Goal: Information Seeking & Learning: Learn about a topic

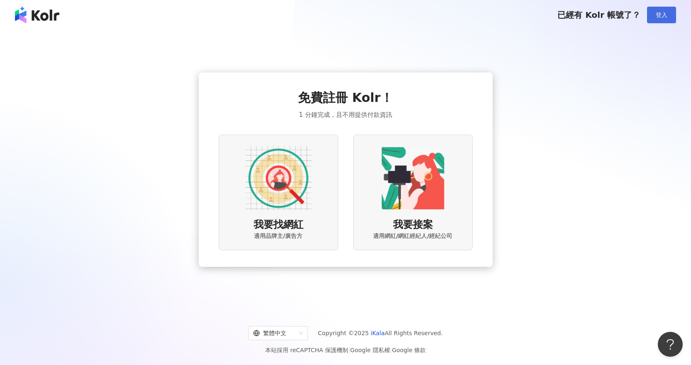
click at [660, 17] on span "登入" at bounding box center [661, 15] width 12 height 7
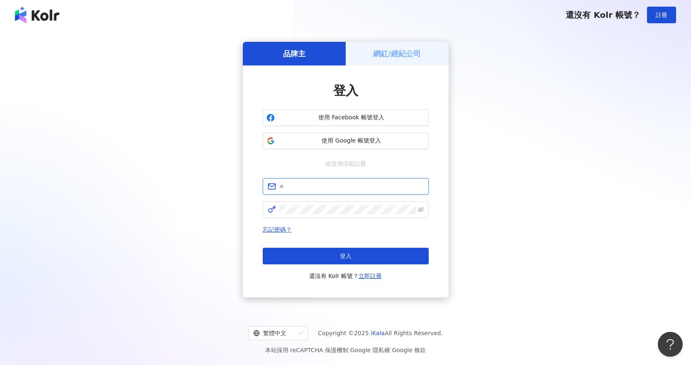
type input "**********"
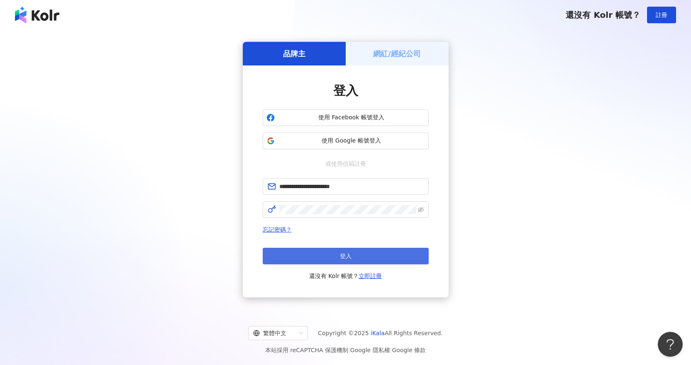
click at [350, 263] on button "登入" at bounding box center [346, 256] width 166 height 17
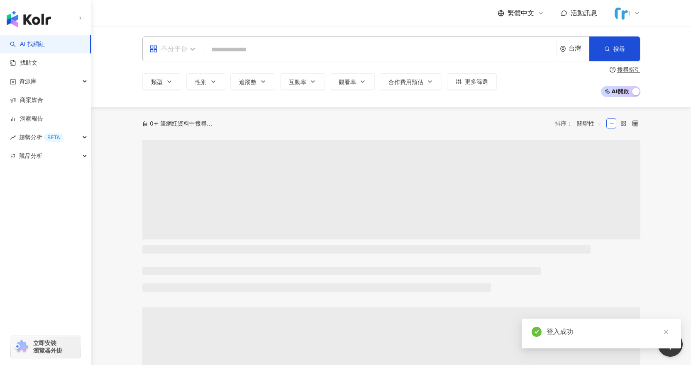
click at [172, 43] on div "不分平台" at bounding box center [168, 48] width 38 height 13
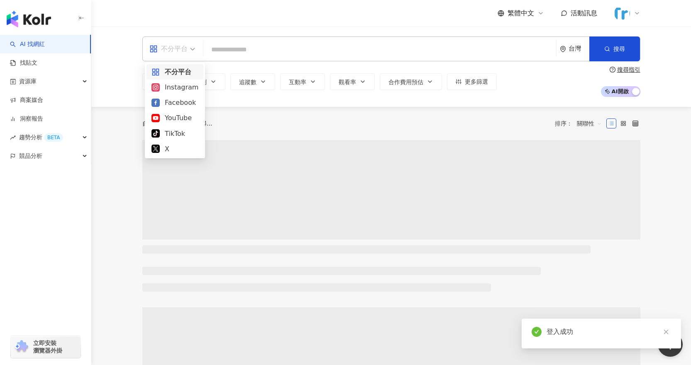
click at [182, 85] on div "Instagram" at bounding box center [174, 87] width 47 height 10
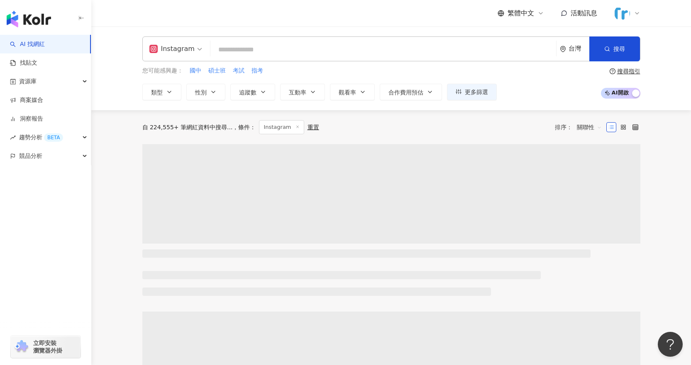
click at [271, 49] on input "search" at bounding box center [383, 50] width 339 height 16
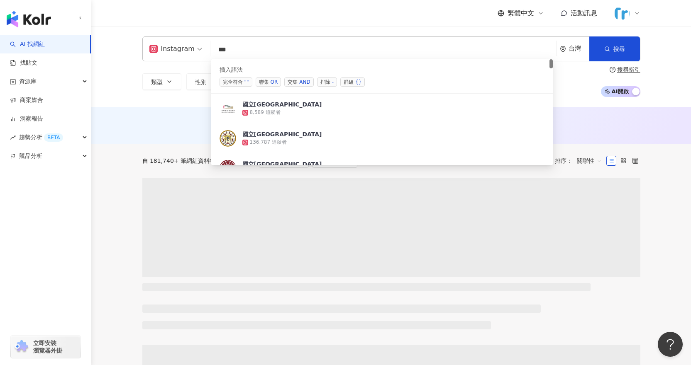
click at [298, 83] on span "交集 AND" at bounding box center [298, 82] width 29 height 9
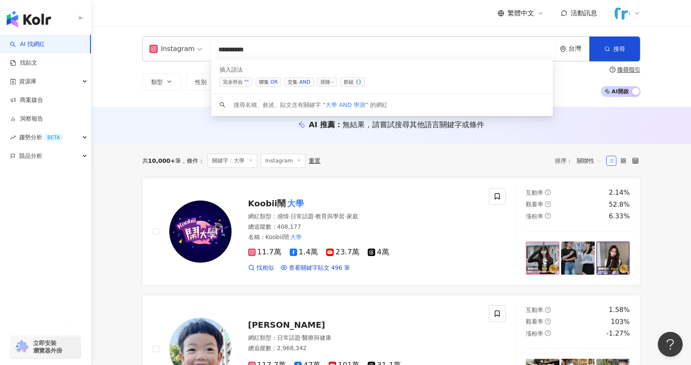
click at [242, 50] on input "*********" at bounding box center [383, 50] width 339 height 16
click at [267, 80] on span "聯集 OR" at bounding box center [269, 82] width 26 height 9
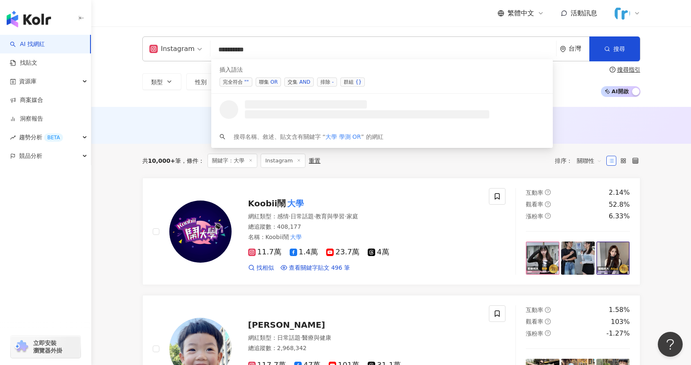
click at [235, 50] on input "*********" at bounding box center [383, 50] width 339 height 16
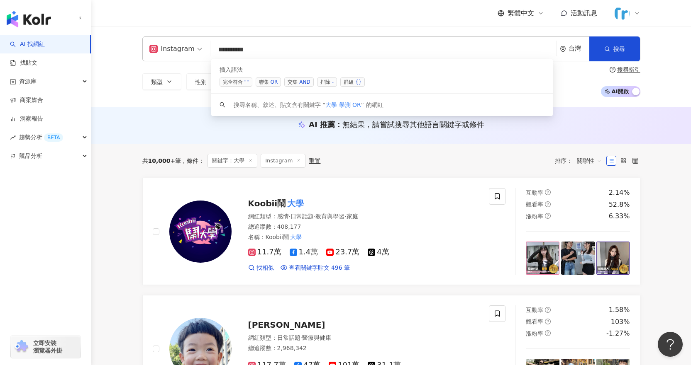
click at [232, 51] on input "*********" at bounding box center [383, 50] width 339 height 16
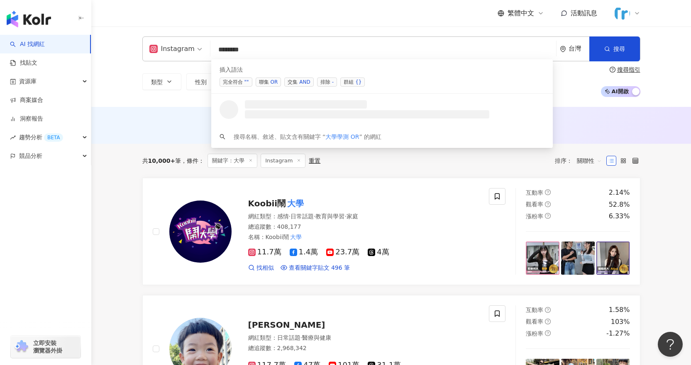
click at [266, 79] on span "聯集 OR" at bounding box center [269, 82] width 26 height 9
click at [271, 80] on div "OR" at bounding box center [273, 82] width 7 height 8
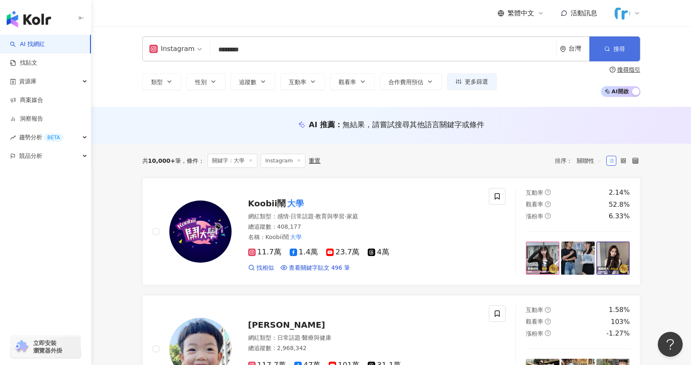
click at [606, 58] on button "搜尋" at bounding box center [614, 49] width 51 height 25
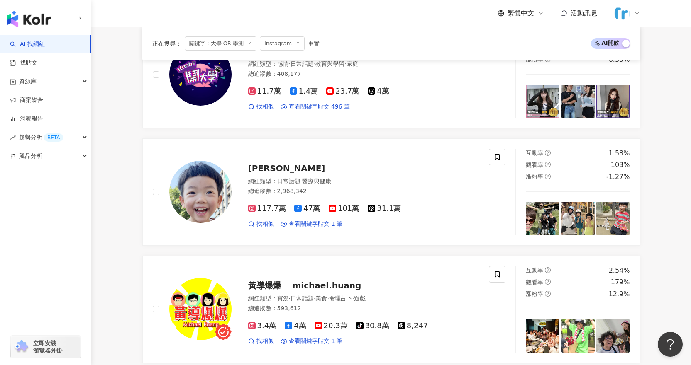
scroll to position [34, 0]
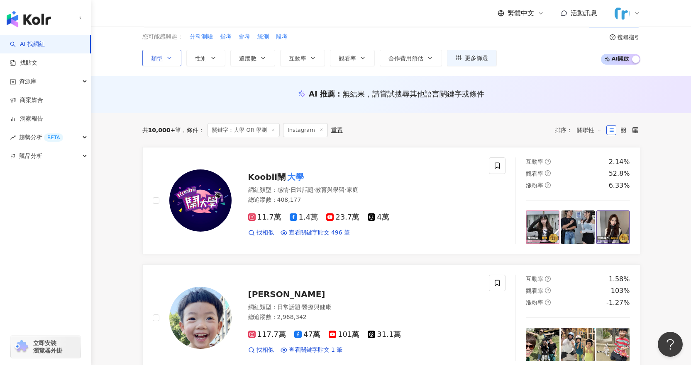
click at [162, 60] on span "類型" at bounding box center [157, 58] width 12 height 7
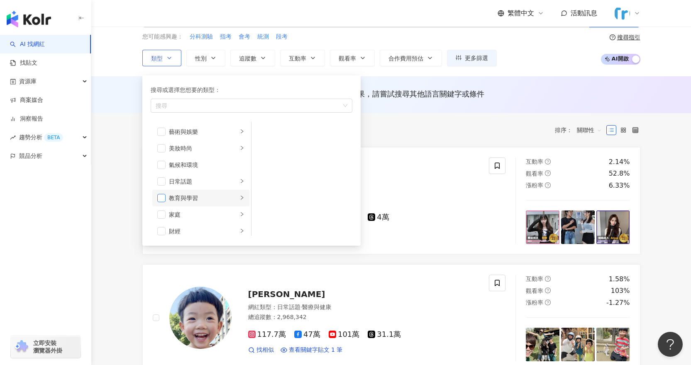
click at [163, 195] on span "button" at bounding box center [161, 198] width 8 height 8
click at [635, 97] on div "AI 推薦 ： 無結果，請嘗試搜尋其他語言關鍵字或條件" at bounding box center [391, 94] width 498 height 10
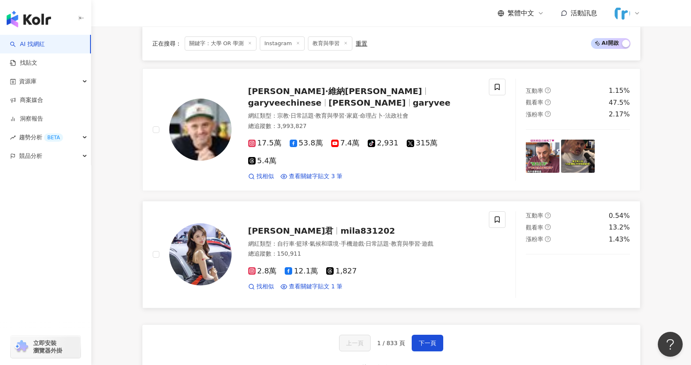
scroll to position [1411, 0]
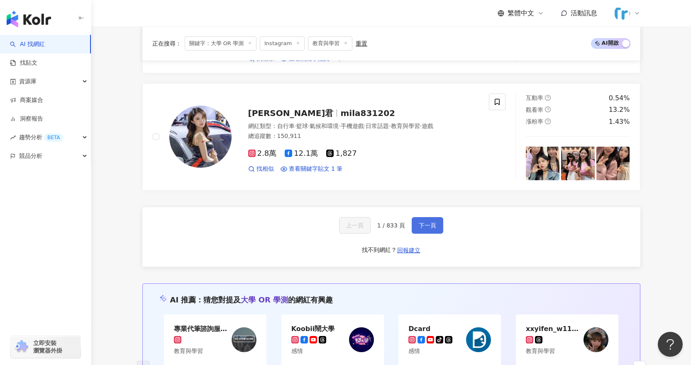
click at [439, 217] on button "下一頁" at bounding box center [428, 225] width 32 height 17
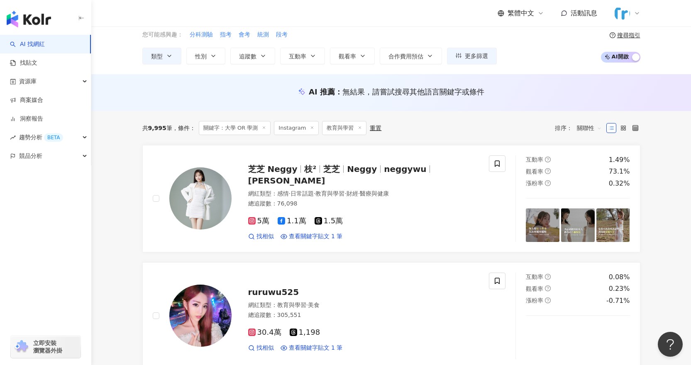
scroll to position [0, 0]
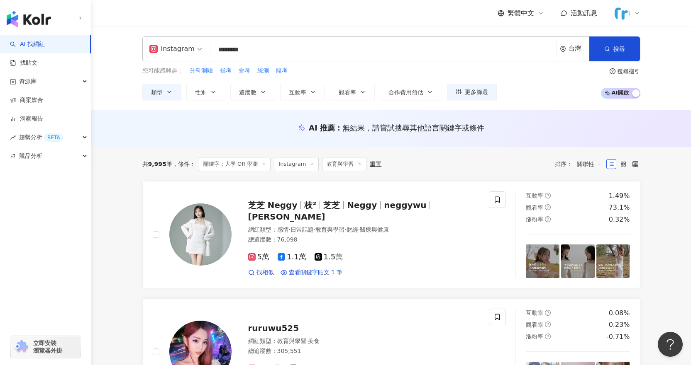
drag, startPoint x: 357, startPoint y: 95, endPoint x: 275, endPoint y: 90, distance: 81.4
click at [275, 90] on div "類型 性別 追蹤數 互動率 觀看率 合作費用預估 更多篩選" at bounding box center [319, 92] width 354 height 17
click at [487, 94] on button "更多篩選" at bounding box center [472, 92] width 50 height 17
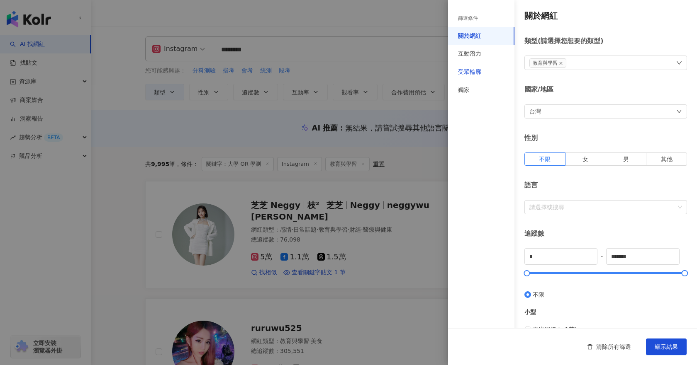
click at [476, 74] on div "受眾輪廓" at bounding box center [469, 72] width 23 height 8
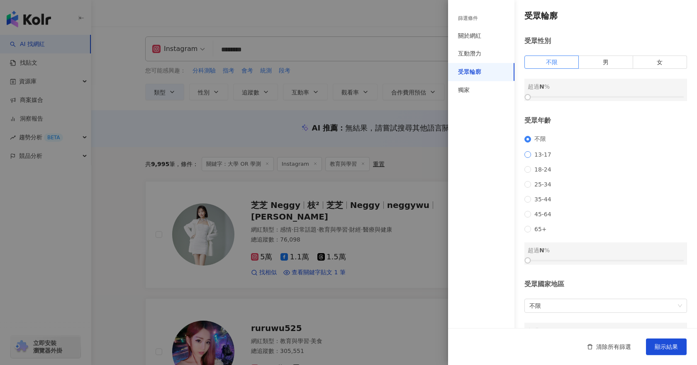
click at [533, 158] on span "13-17" at bounding box center [543, 154] width 24 height 7
drag, startPoint x: 534, startPoint y: 274, endPoint x: 554, endPoint y: 274, distance: 20.3
click at [554, 263] on div at bounding box center [606, 260] width 156 height 5
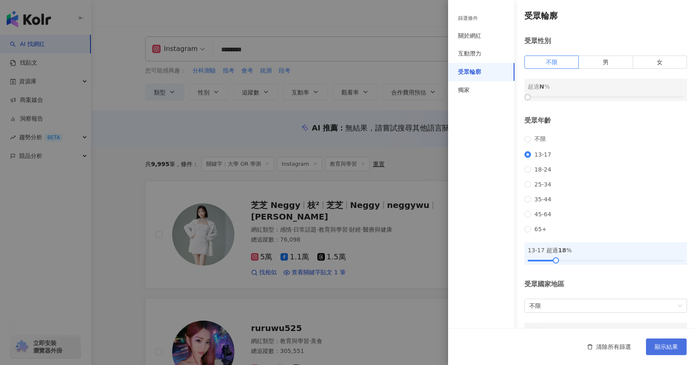
click at [667, 347] on span "顯示結果" at bounding box center [666, 347] width 23 height 7
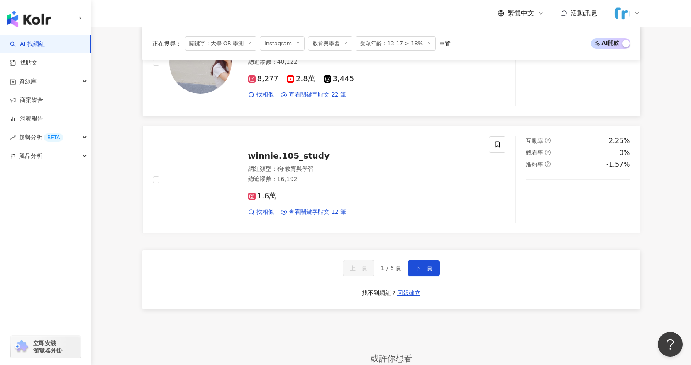
scroll to position [1286, 0]
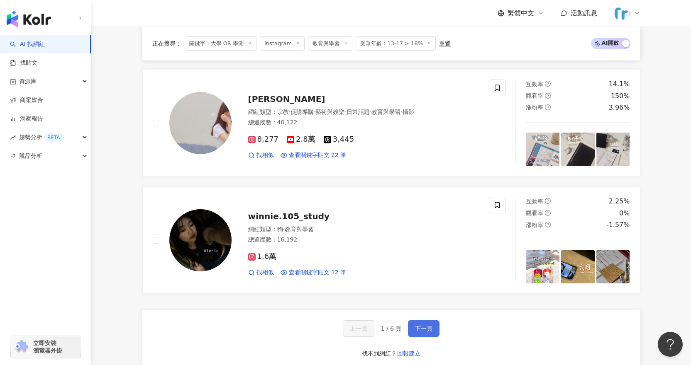
click at [425, 327] on span "下一頁" at bounding box center [423, 329] width 17 height 7
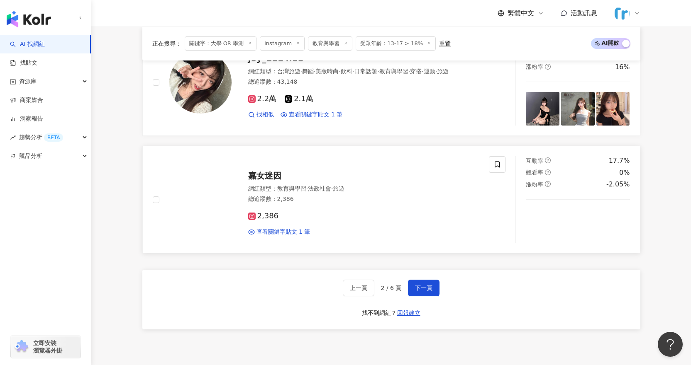
scroll to position [1328, 0]
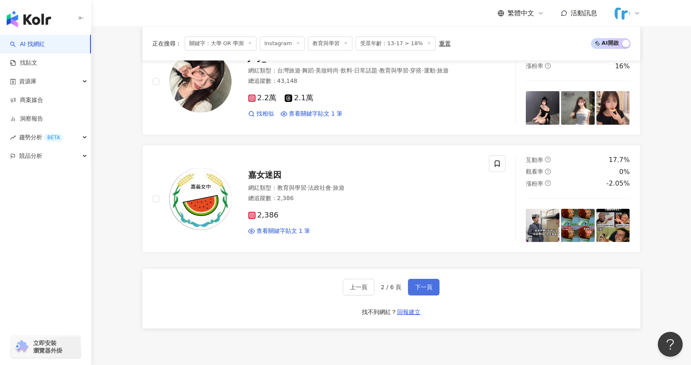
click at [424, 284] on button "下一頁" at bounding box center [424, 287] width 32 height 17
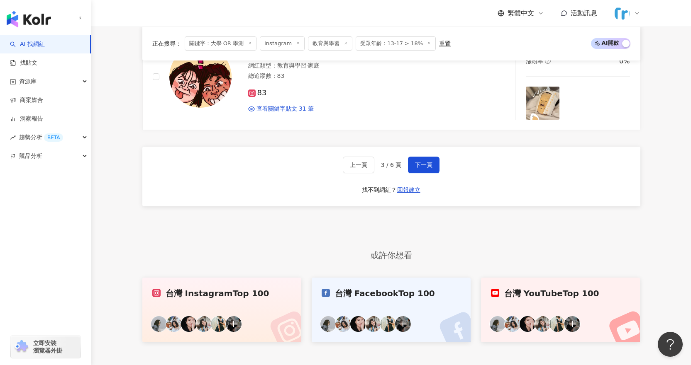
scroll to position [1452, 0]
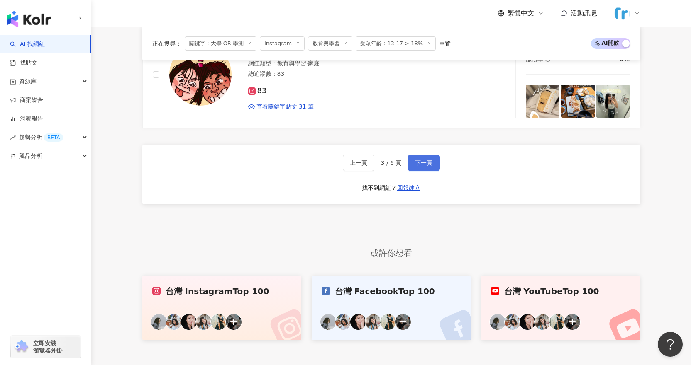
click at [418, 163] on span "下一頁" at bounding box center [423, 163] width 17 height 7
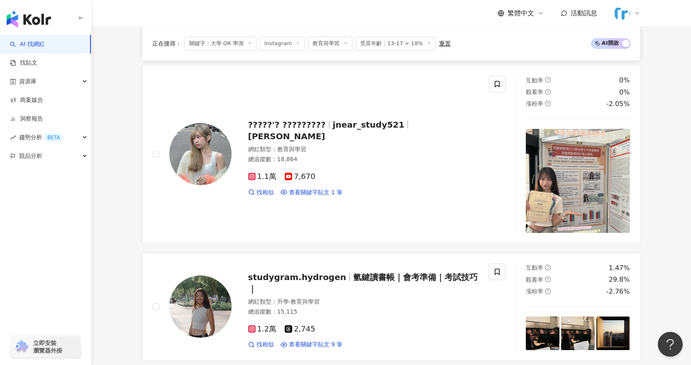
scroll to position [954, 0]
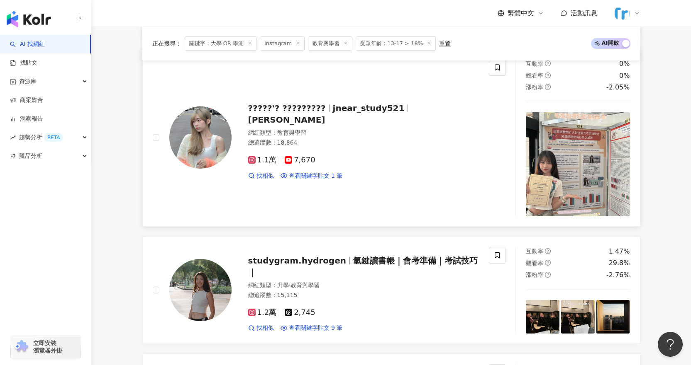
click at [325, 116] on span "金妮兒JNear" at bounding box center [286, 120] width 77 height 10
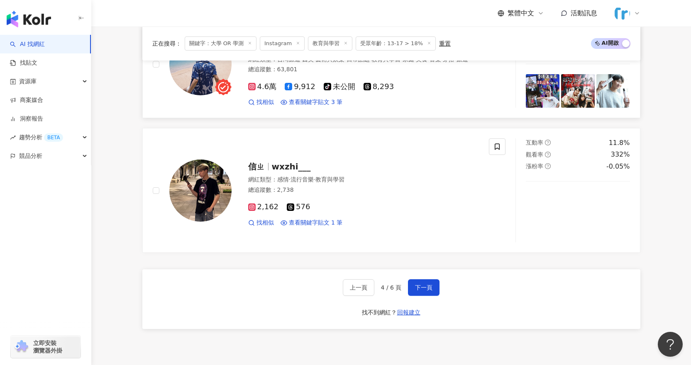
scroll to position [1494, 0]
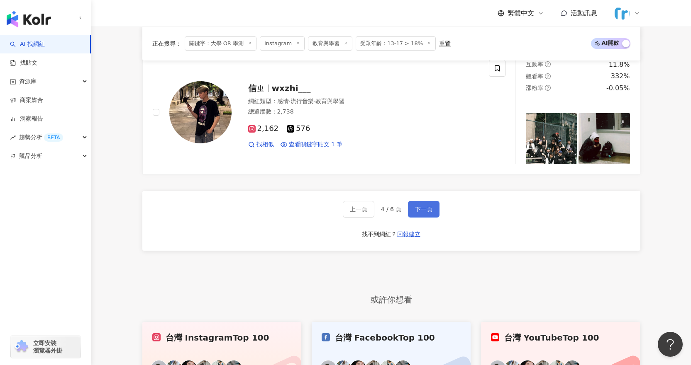
click at [410, 214] on button "下一頁" at bounding box center [424, 209] width 32 height 17
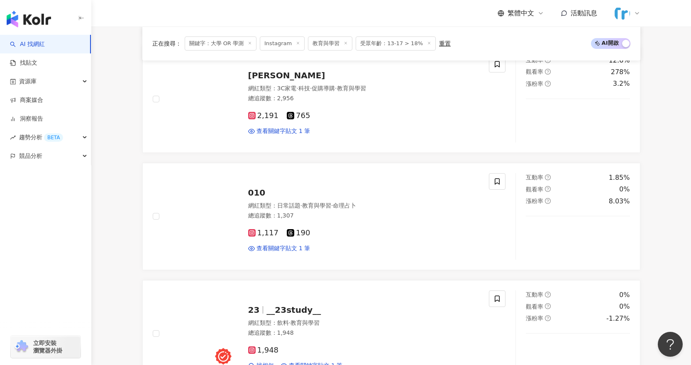
scroll to position [1299, 0]
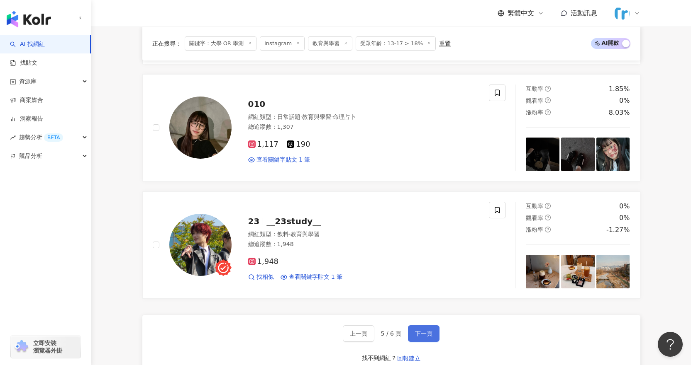
click at [422, 333] on span "下一頁" at bounding box center [423, 334] width 17 height 7
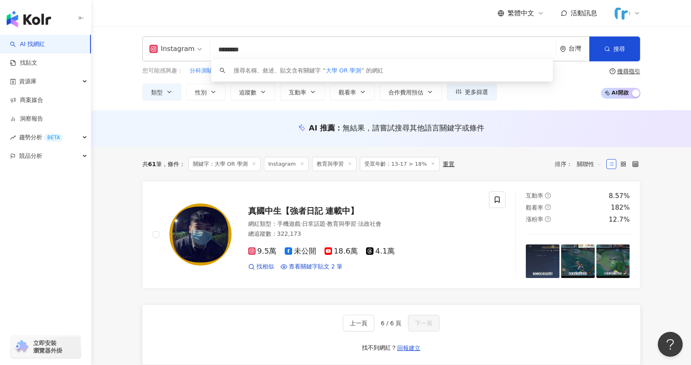
scroll to position [0, 0]
drag, startPoint x: 227, startPoint y: 46, endPoint x: 326, endPoint y: 62, distance: 100.4
click at [326, 61] on div "Instagram ******** 台灣 搜尋 keyword 搜尋名稱、敘述、貼文含有關鍵字 “ 大學 OR 學測 ” 的網紅" at bounding box center [391, 49] width 498 height 25
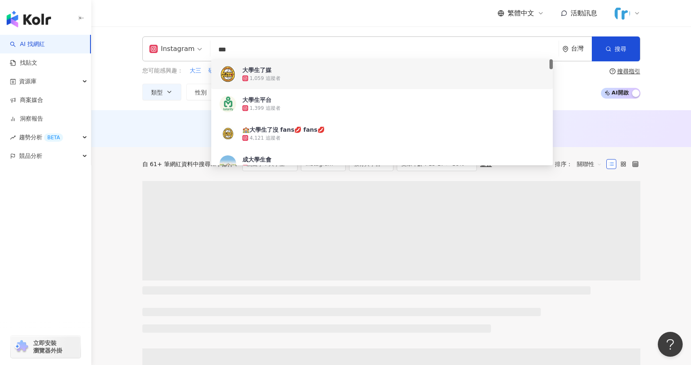
type input "***"
click at [665, 84] on div "Instagram *** 台灣 搜尋 5f86026a-c166-4321-b00a-9686cc6568da 7466c366-2a53-4999-adc…" at bounding box center [390, 69] width 599 height 84
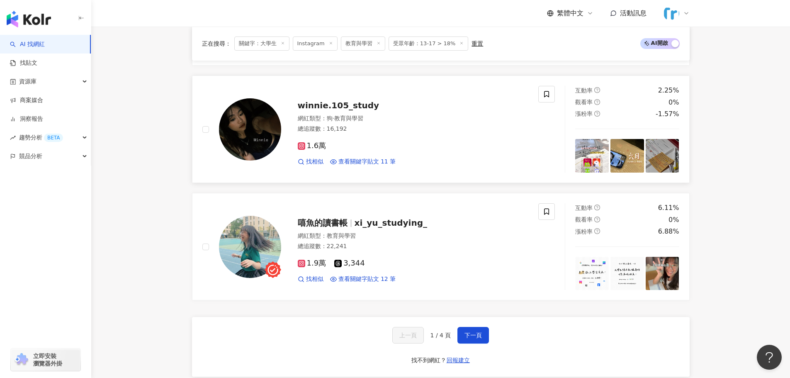
scroll to position [1245, 0]
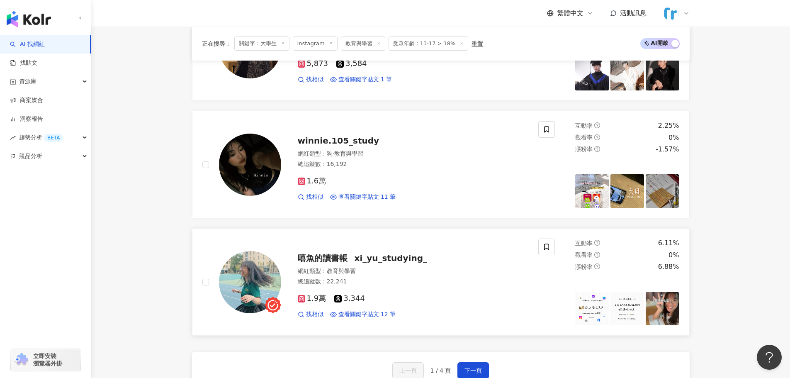
click at [320, 261] on span "嘻魚的讀書帳" at bounding box center [323, 258] width 50 height 10
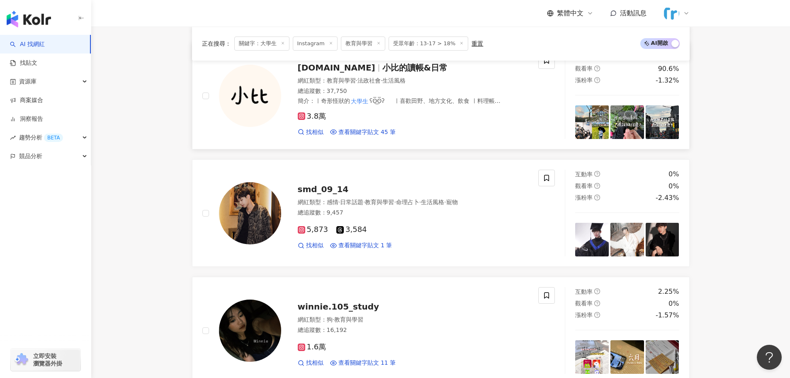
scroll to position [954, 0]
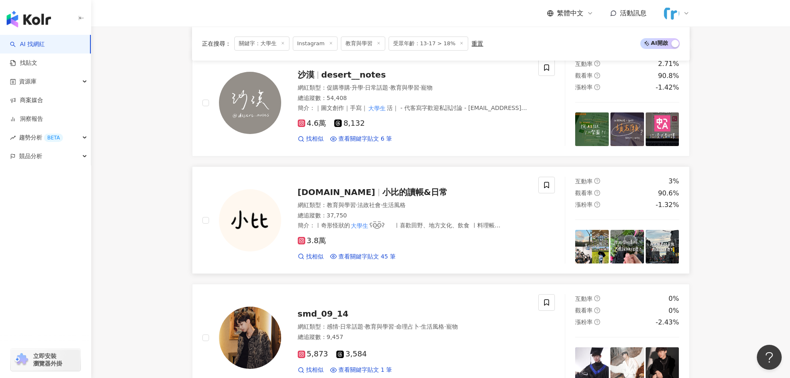
click at [324, 190] on span "bi.note.study" at bounding box center [337, 192] width 78 height 10
click at [324, 71] on span "desert__notes" at bounding box center [354, 75] width 65 height 10
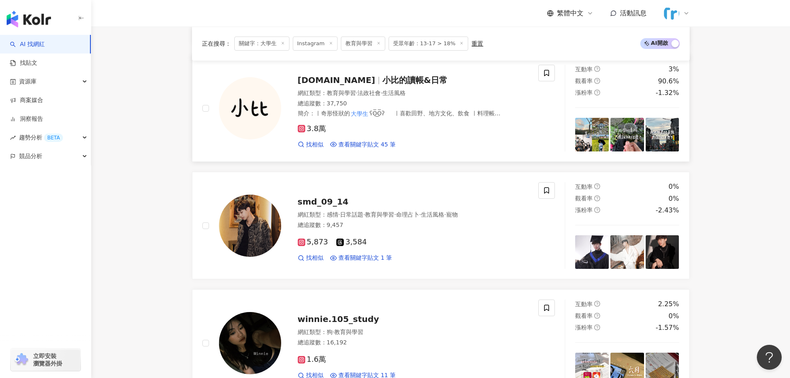
scroll to position [1286, 0]
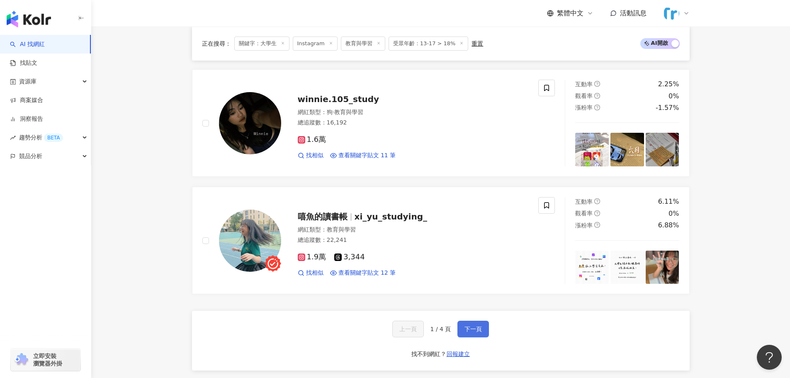
click at [475, 327] on span "下一頁" at bounding box center [473, 329] width 17 height 7
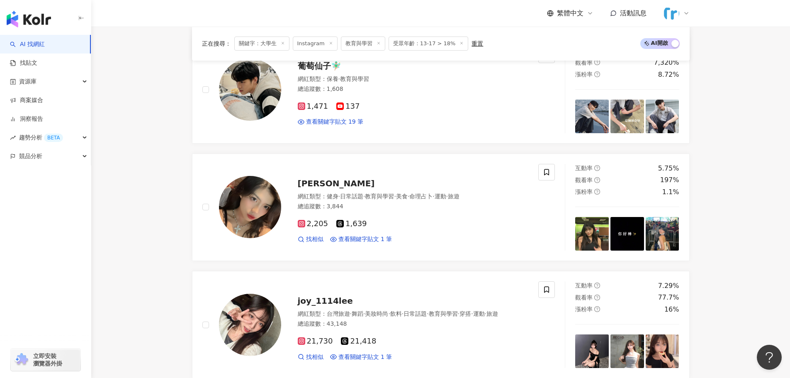
click at [417, 46] on span "受眾年齡：13-17 > 18%" at bounding box center [429, 44] width 80 height 14
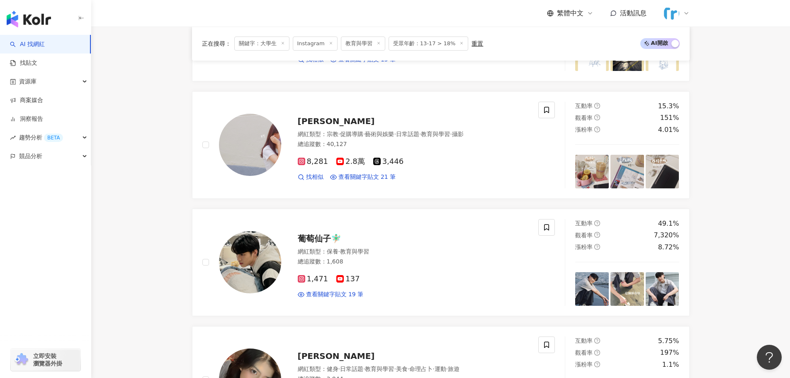
click at [460, 45] on icon at bounding box center [462, 43] width 4 height 4
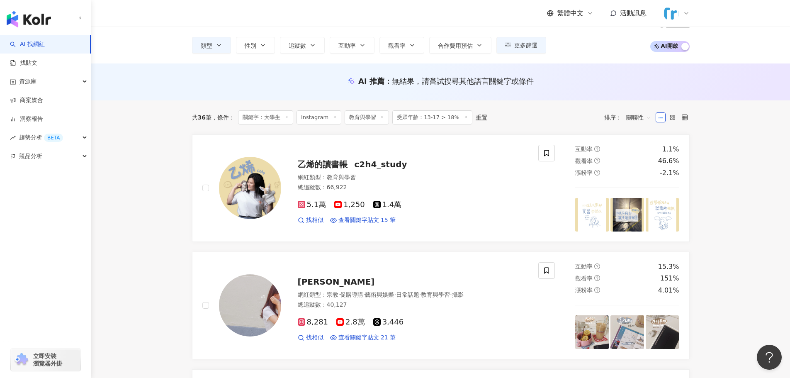
scroll to position [0, 0]
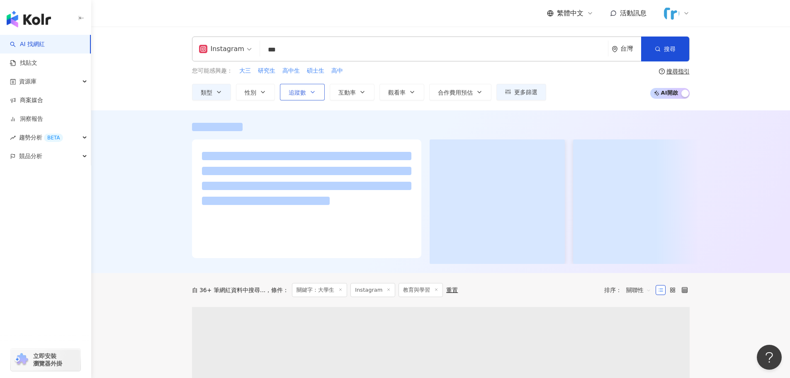
click at [303, 98] on button "追蹤數" at bounding box center [302, 92] width 45 height 17
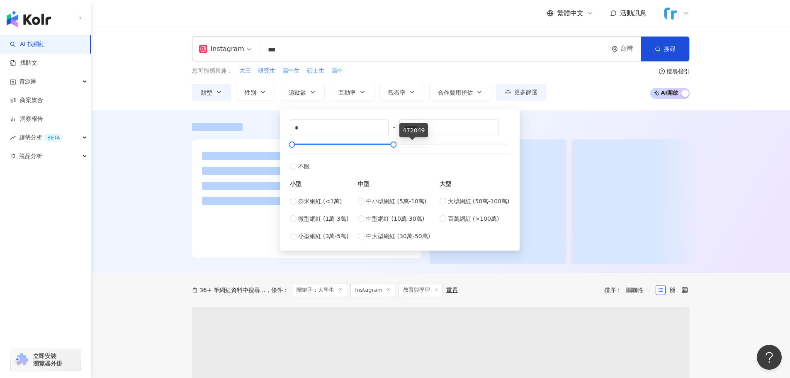
drag, startPoint x: 501, startPoint y: 145, endPoint x: 300, endPoint y: 141, distance: 200.4
click at [342, 140] on div "* - ****** 不限 小型 奈米網紅 (<1萬) 微型網紅 (1萬-3萬) 小型網紅 (3萬-5萬) 中型 中小型網紅 (5萬-10萬) 中型網紅 (1…" at bounding box center [400, 179] width 220 height 121
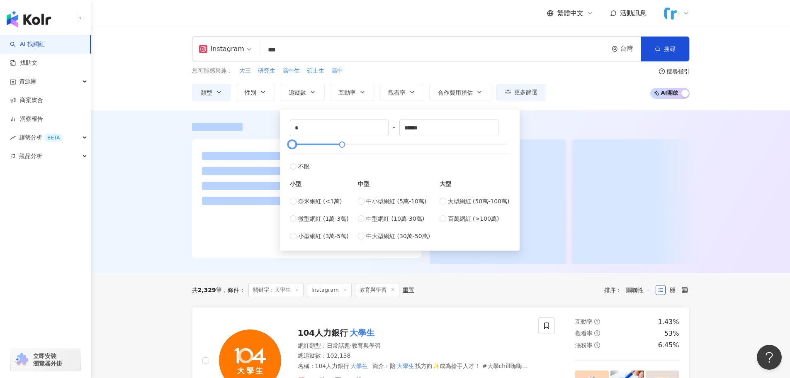
type input "******"
type input "*****"
type input "******"
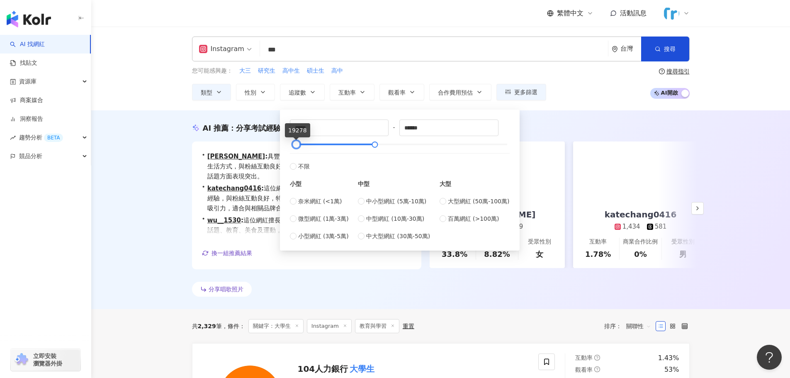
drag, startPoint x: 299, startPoint y: 146, endPoint x: 294, endPoint y: 150, distance: 6.5
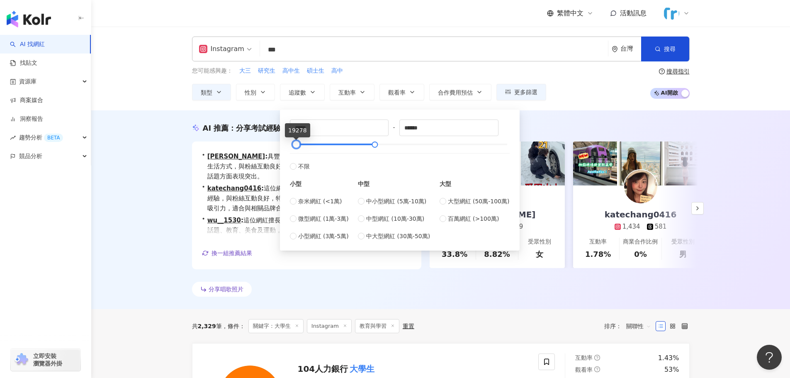
click at [294, 150] on div "***** - ****** 不限 小型 奈米網紅 (<1萬) 微型網紅 (1萬-3萬) 小型網紅 (3萬-5萬) 中型 中小型網紅 (5萬-10萬) 中型網…" at bounding box center [400, 179] width 220 height 121
drag, startPoint x: 312, startPoint y: 131, endPoint x: 297, endPoint y: 133, distance: 15.5
click at [297, 133] on input "*****" at bounding box center [339, 128] width 98 height 16
type input "*****"
click at [423, 134] on input "******" at bounding box center [449, 128] width 98 height 16
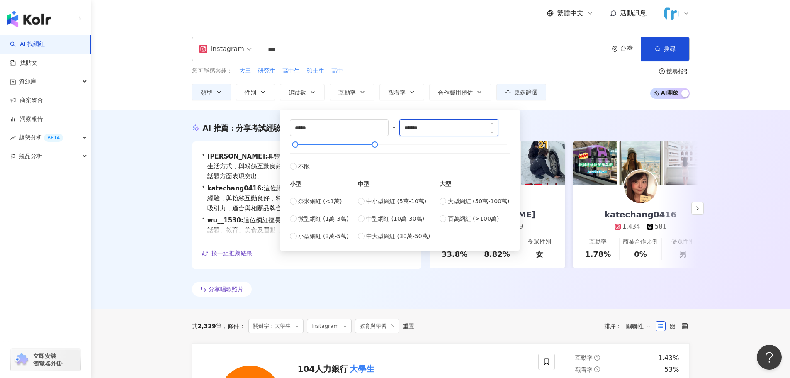
click at [423, 134] on input "******" at bounding box center [449, 128] width 98 height 16
type input "*****"
click at [690, 97] on div "Instagram *** 台灣 搜尋 5f86026a-c166-4321-b00a-9686cc6568da 7466c366-2a53-4999-adc…" at bounding box center [440, 69] width 699 height 84
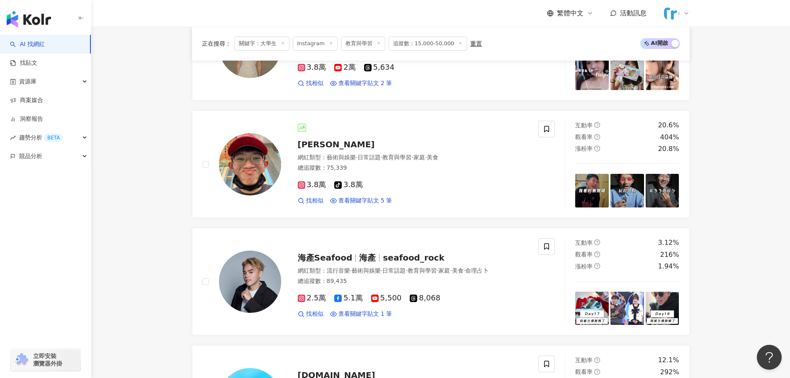
scroll to position [1333, 0]
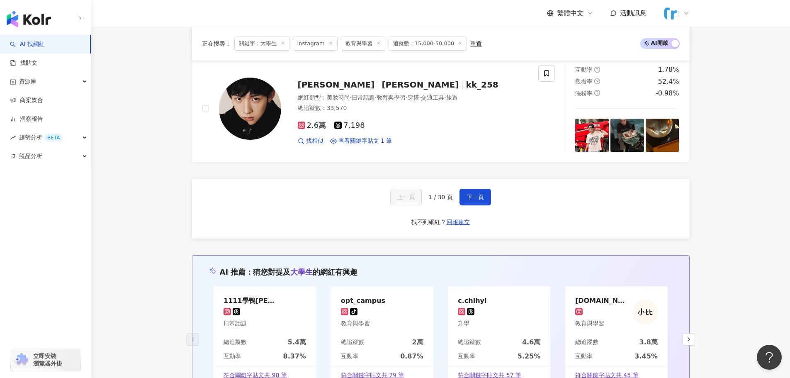
scroll to position [1581, 0]
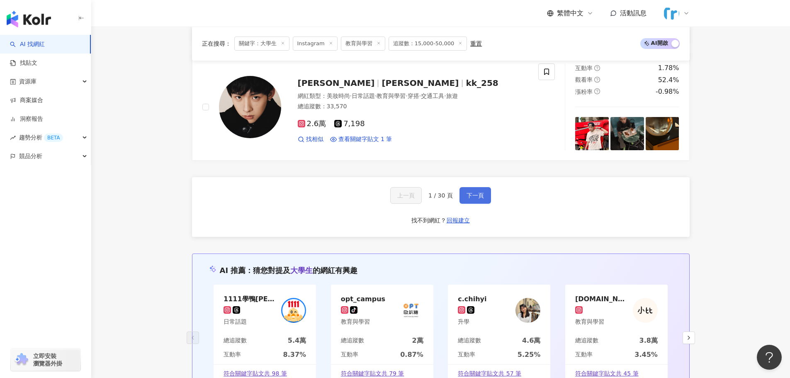
click at [470, 189] on button "下一頁" at bounding box center [476, 195] width 32 height 17
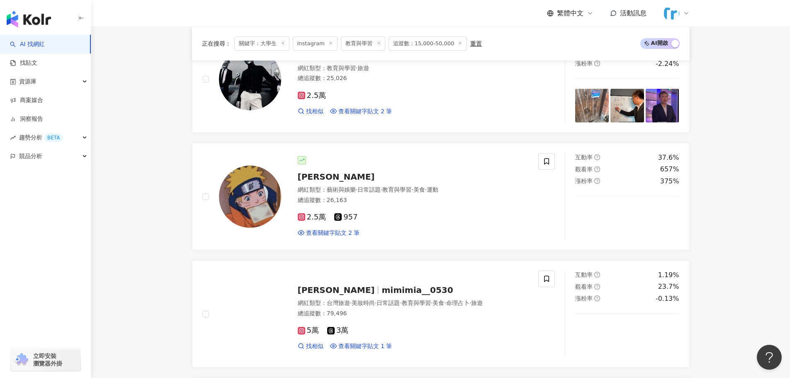
scroll to position [551, 0]
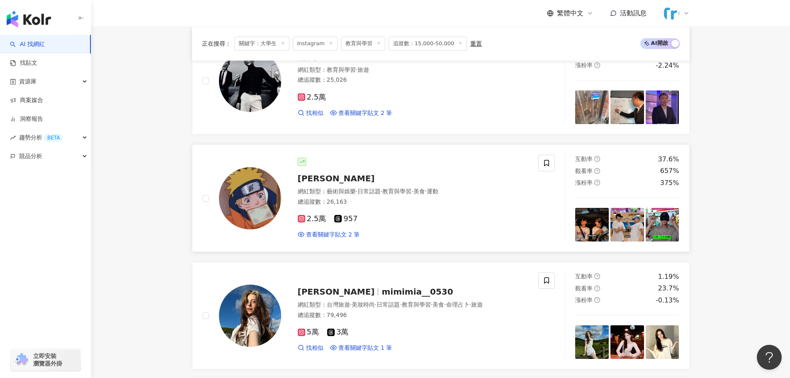
click at [314, 178] on span "周宸宇" at bounding box center [336, 178] width 77 height 10
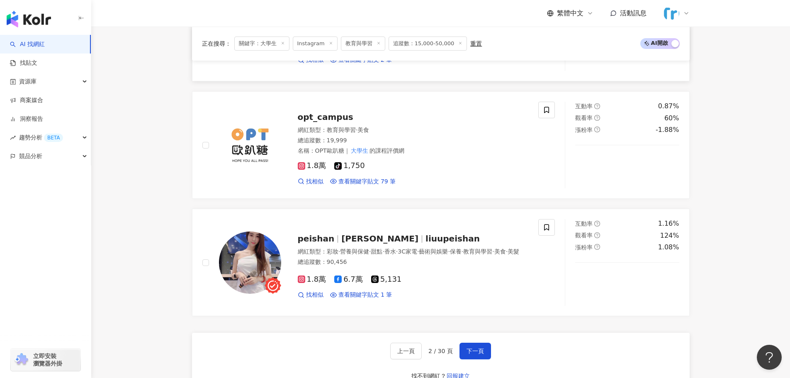
scroll to position [1547, 0]
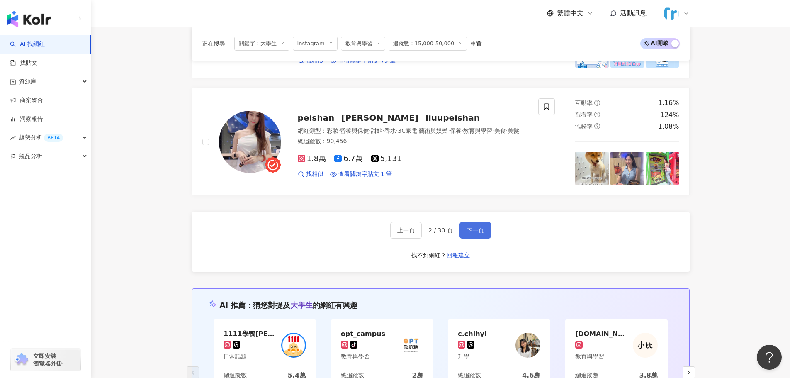
click at [467, 233] on span "下一頁" at bounding box center [475, 230] width 17 height 7
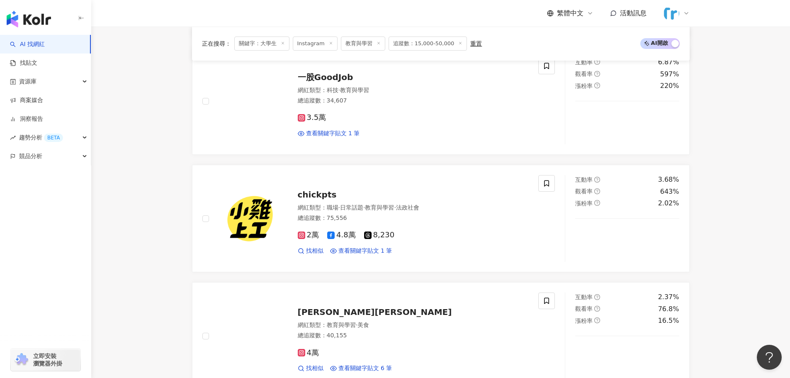
scroll to position [1512, 0]
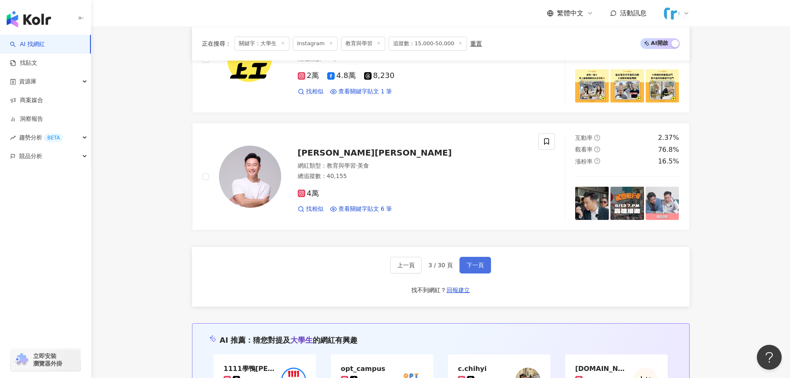
click at [474, 262] on span "下一頁" at bounding box center [475, 265] width 17 height 7
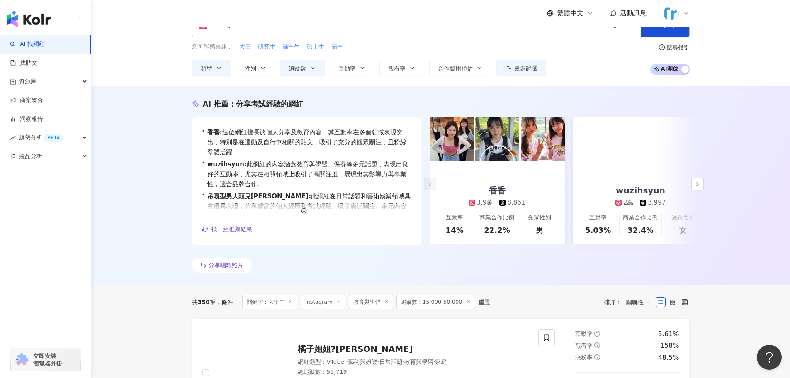
scroll to position [0, 0]
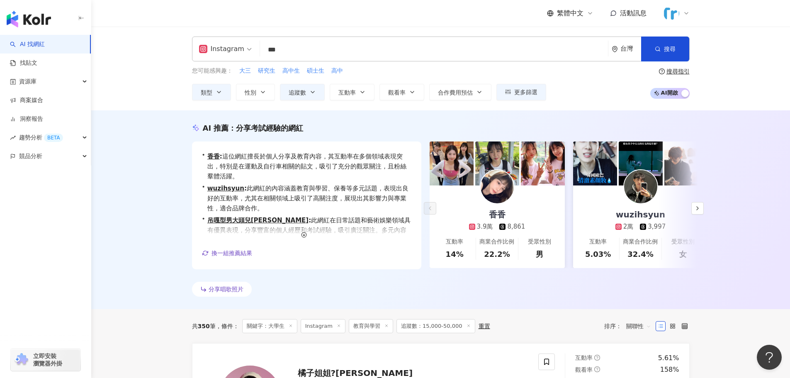
click at [314, 49] on input "***" at bounding box center [433, 50] width 341 height 16
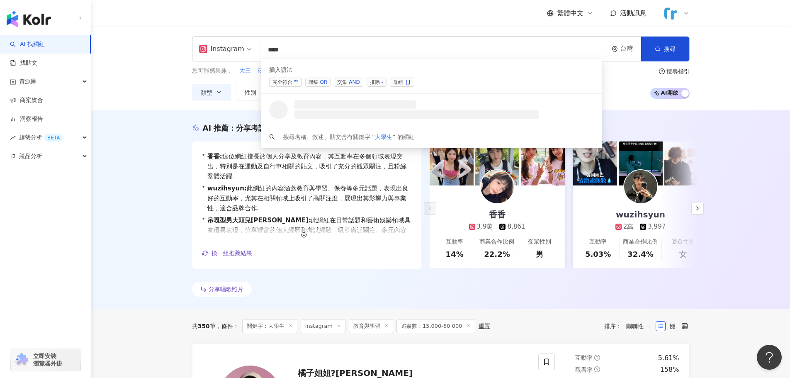
click at [321, 82] on div "OR" at bounding box center [323, 82] width 7 height 8
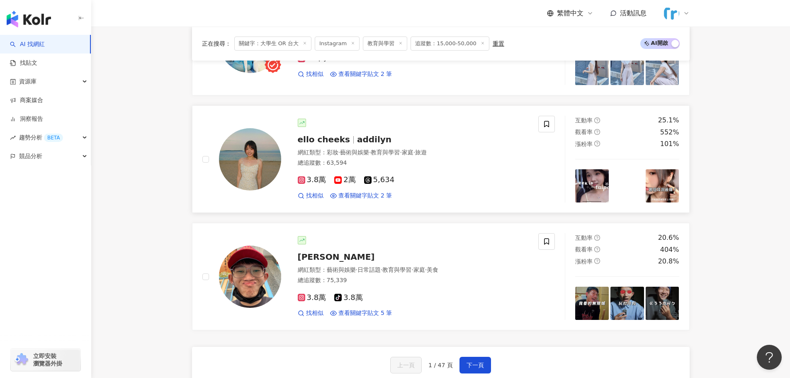
scroll to position [1540, 0]
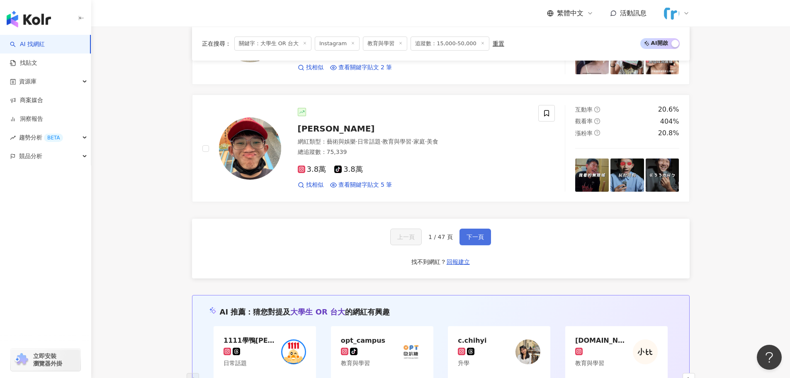
click at [473, 235] on span "下一頁" at bounding box center [475, 237] width 17 height 7
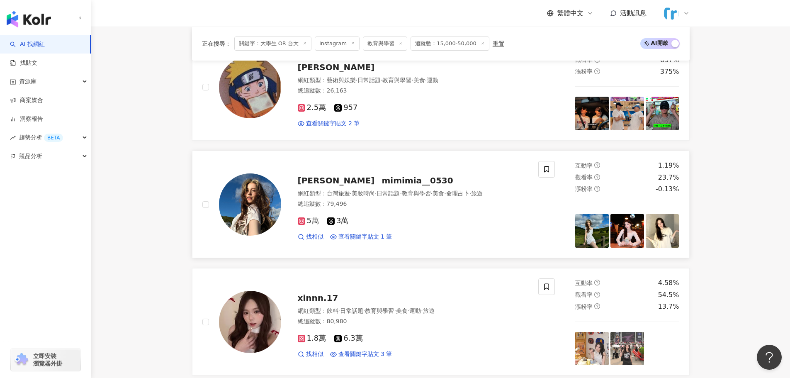
scroll to position [1464, 0]
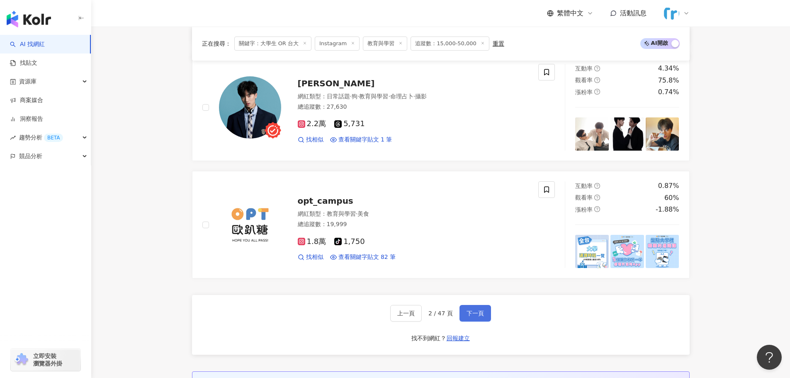
click at [464, 309] on button "下一頁" at bounding box center [476, 313] width 32 height 17
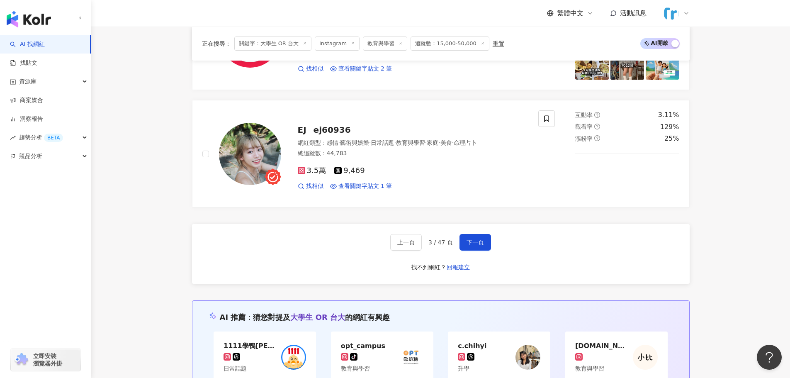
scroll to position [1535, 0]
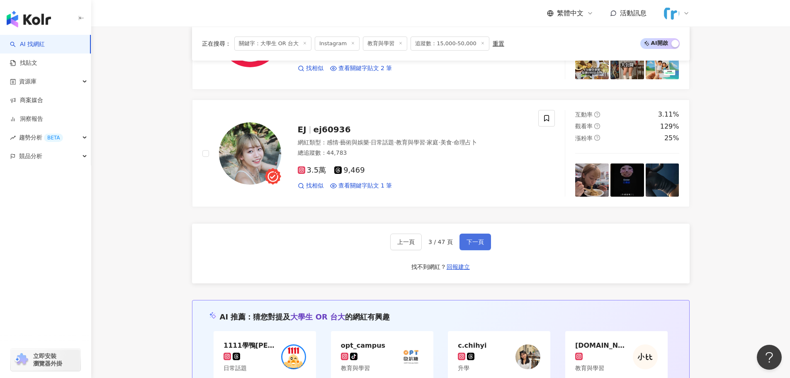
click at [478, 241] on span "下一頁" at bounding box center [475, 242] width 17 height 7
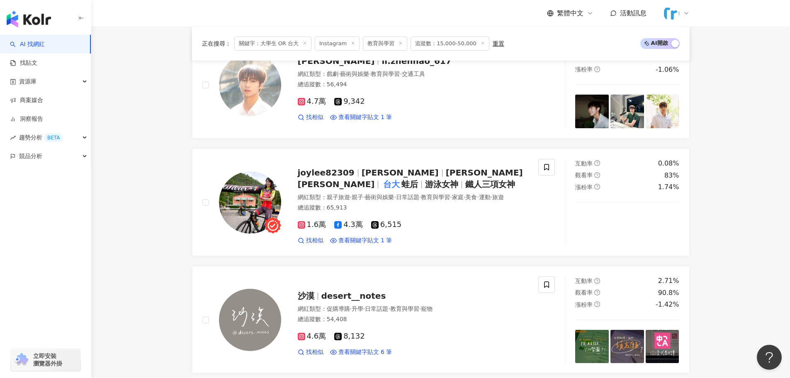
scroll to position [1417, 0]
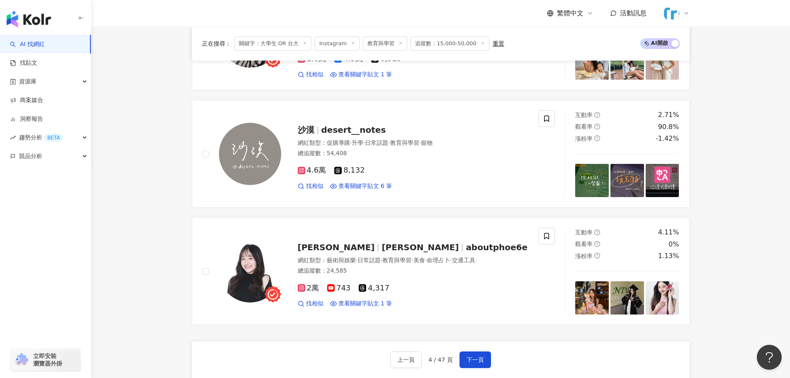
drag, startPoint x: 469, startPoint y: 360, endPoint x: 181, endPoint y: 130, distance: 368.1
click at [469, 361] on button "下一頁" at bounding box center [476, 359] width 32 height 17
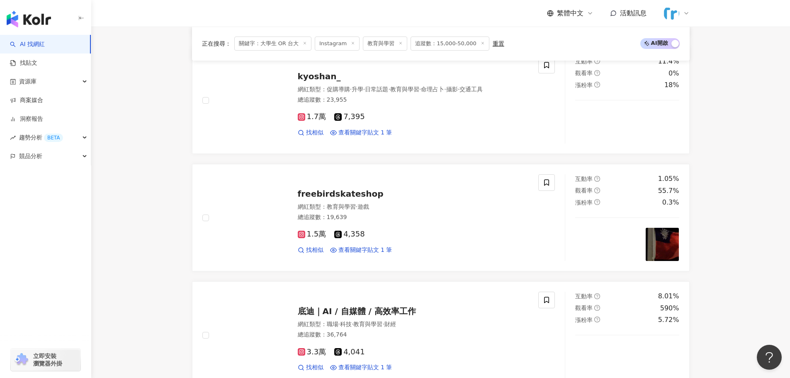
scroll to position [1495, 0]
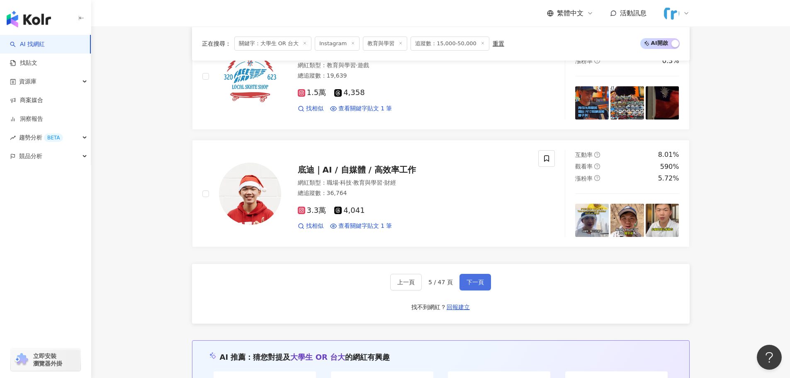
click at [478, 283] on span "下一頁" at bounding box center [475, 282] width 17 height 7
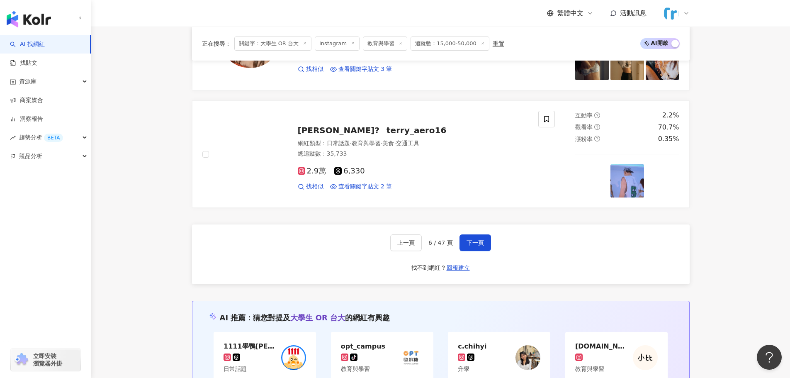
scroll to position [1535, 0]
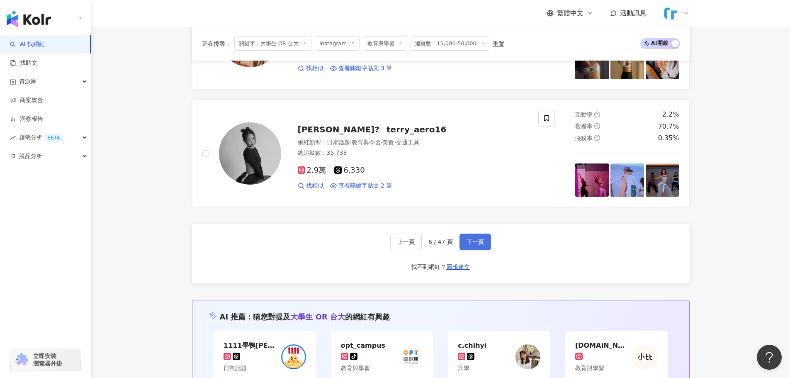
click at [474, 234] on button "下一頁" at bounding box center [476, 242] width 32 height 17
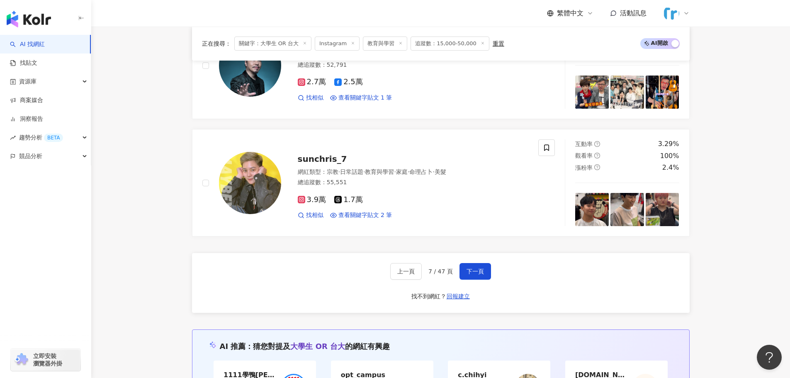
scroll to position [1666, 0]
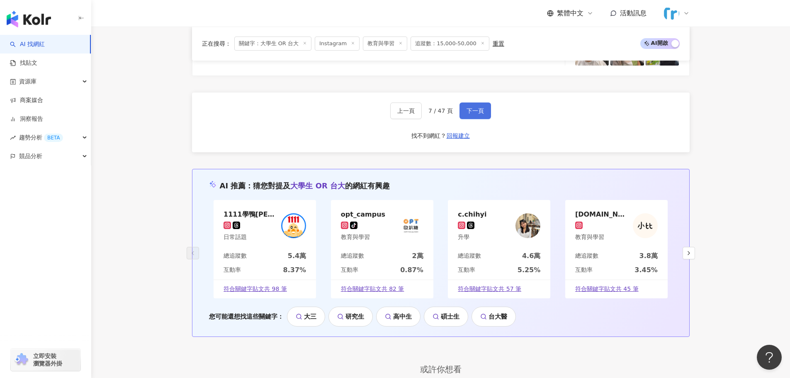
click at [467, 112] on span "下一頁" at bounding box center [475, 110] width 17 height 7
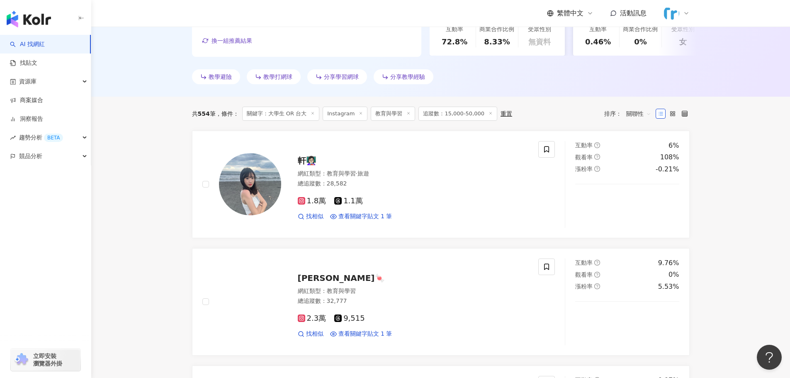
scroll to position [304, 0]
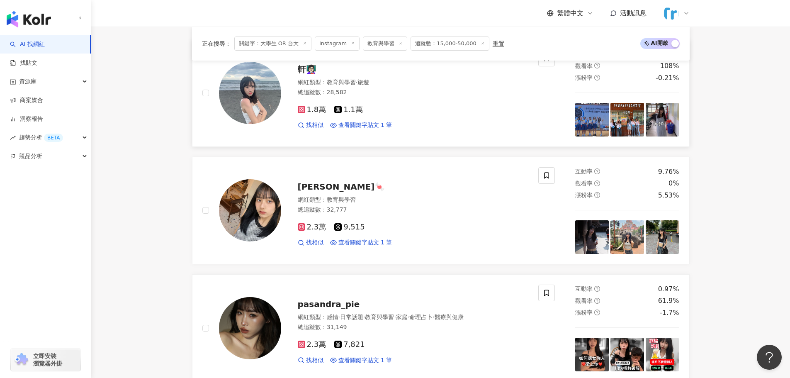
click at [251, 99] on img at bounding box center [250, 93] width 62 height 62
click at [262, 211] on img at bounding box center [250, 210] width 62 height 62
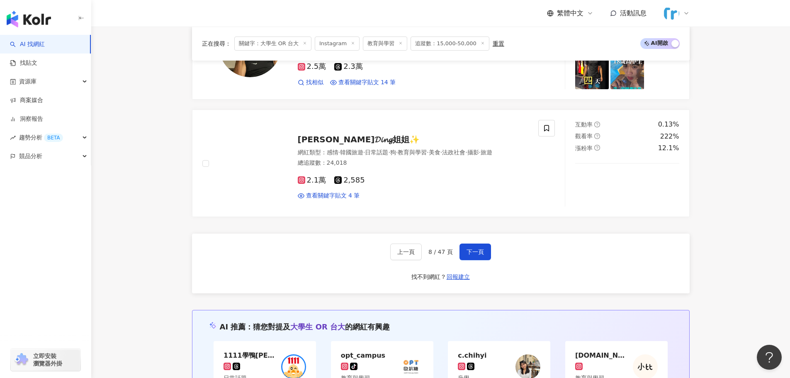
scroll to position [1673, 0]
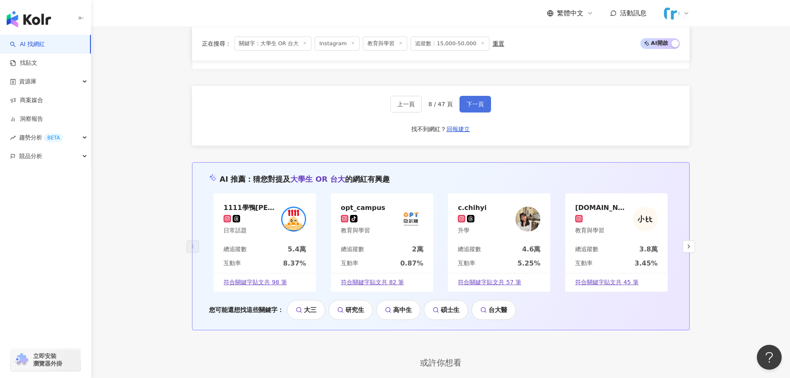
click at [479, 105] on span "下一頁" at bounding box center [475, 104] width 17 height 7
click at [475, 113] on div "上一頁 9 / 47 頁 下一頁 找不到網紅？ 回報建立" at bounding box center [441, 116] width 498 height 60
click at [473, 105] on span "下一頁" at bounding box center [475, 104] width 17 height 7
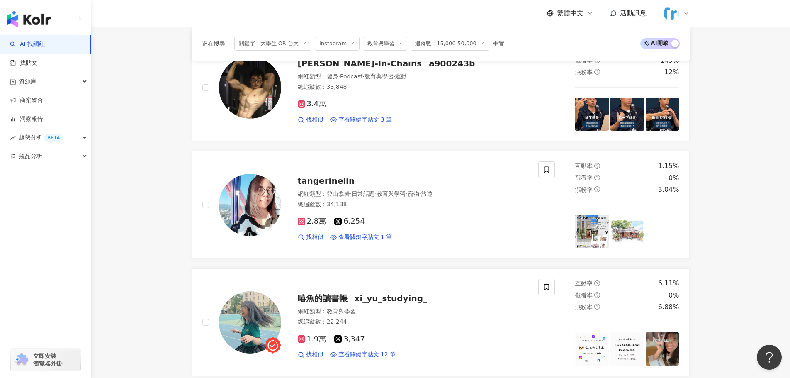
scroll to position [1548, 0]
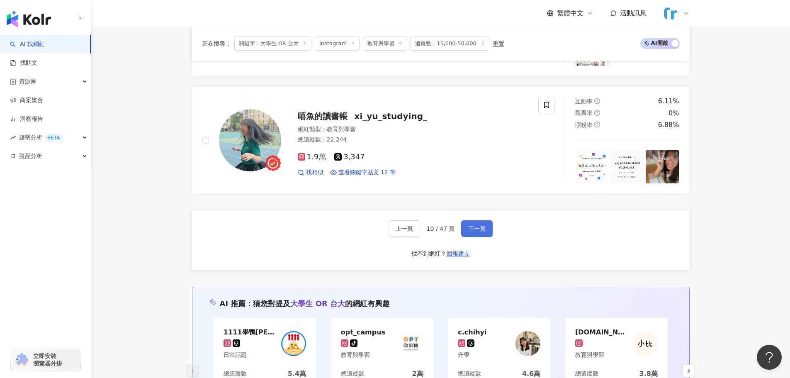
click at [470, 227] on span "下一頁" at bounding box center [476, 228] width 17 height 7
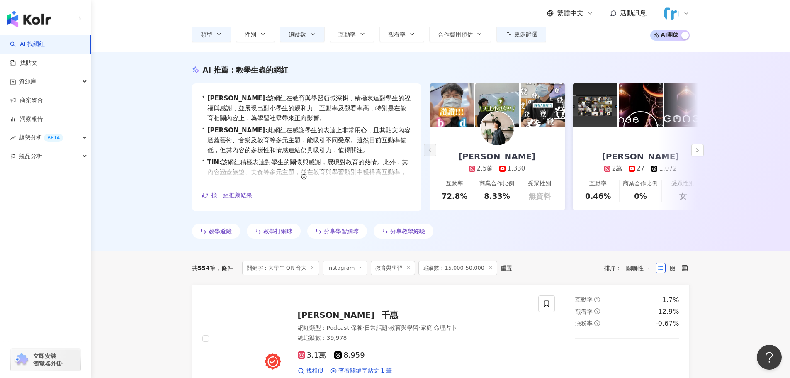
scroll to position [0, 0]
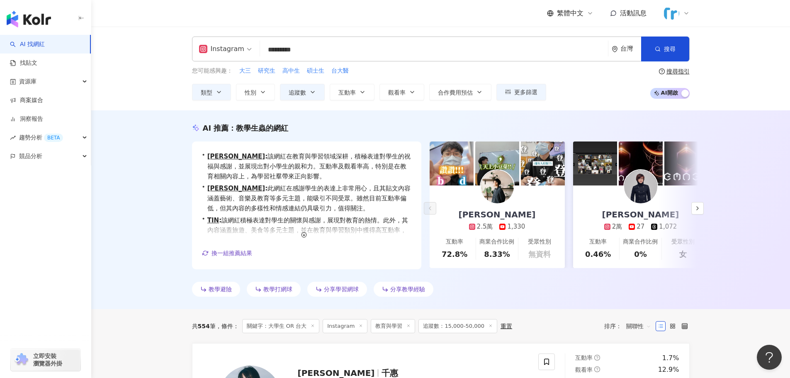
click at [344, 48] on input "*********" at bounding box center [433, 50] width 341 height 16
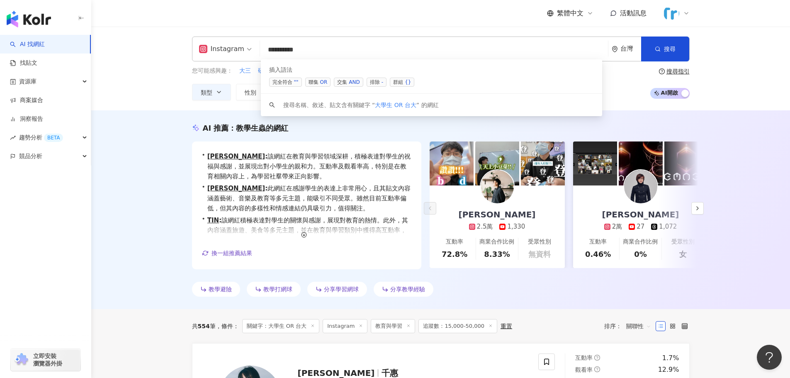
click at [326, 83] on div "OR" at bounding box center [323, 82] width 7 height 8
click at [310, 81] on span "聯集 OR" at bounding box center [318, 82] width 26 height 9
click at [322, 80] on div "OR" at bounding box center [323, 82] width 7 height 8
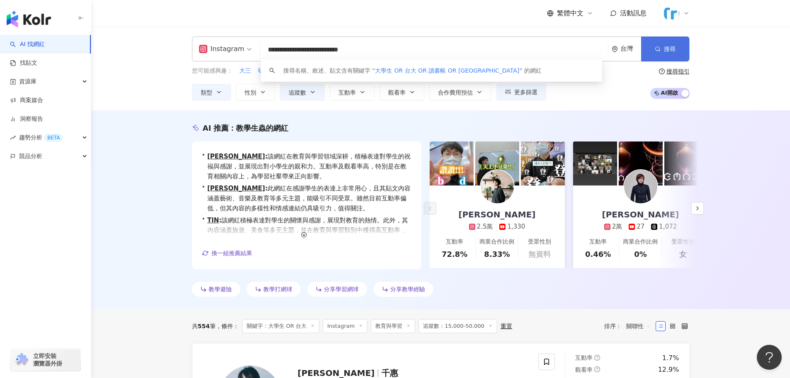
type input "**********"
click at [672, 46] on span "搜尋" at bounding box center [670, 49] width 12 height 7
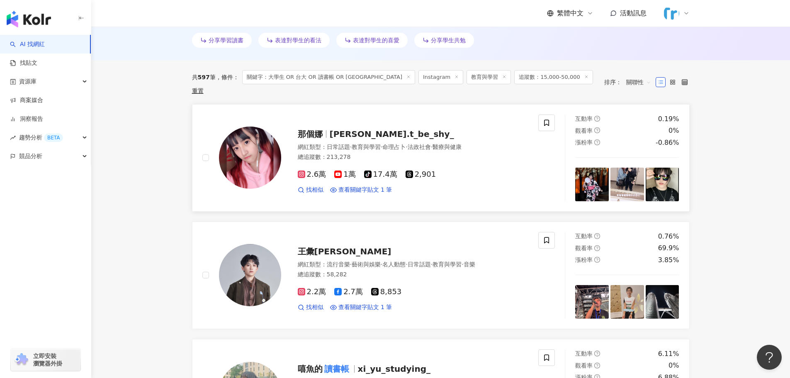
scroll to position [254, 0]
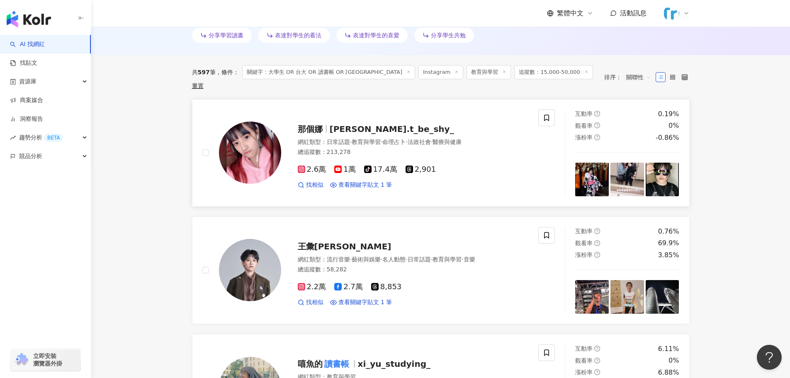
click at [286, 117] on div "那個娜 don.t_be_shy_ 網紅類型 ： 日常話題 · 教育與學習 · 命理占卜 · 法政社會 · 醫療與健康 總追蹤數 ： 213,278 2.6萬…" at bounding box center [405, 153] width 248 height 73
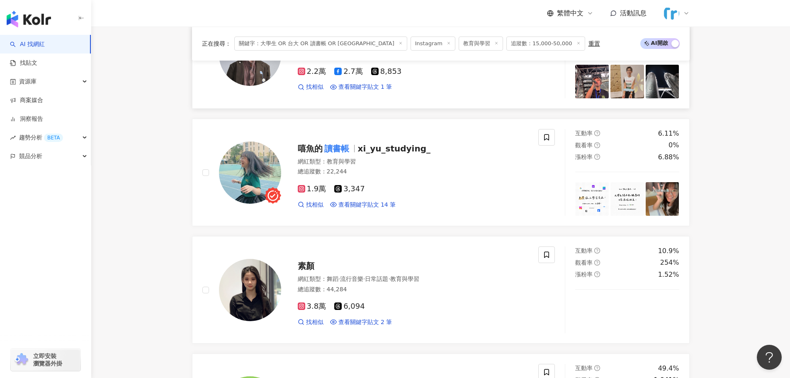
scroll to position [461, 0]
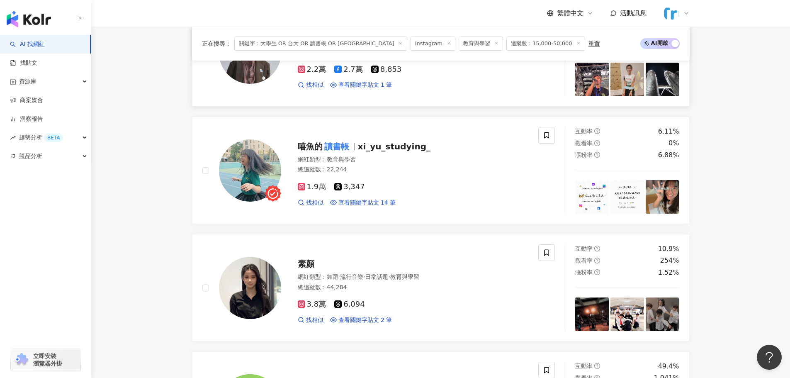
click at [244, 74] on img at bounding box center [250, 53] width 62 height 62
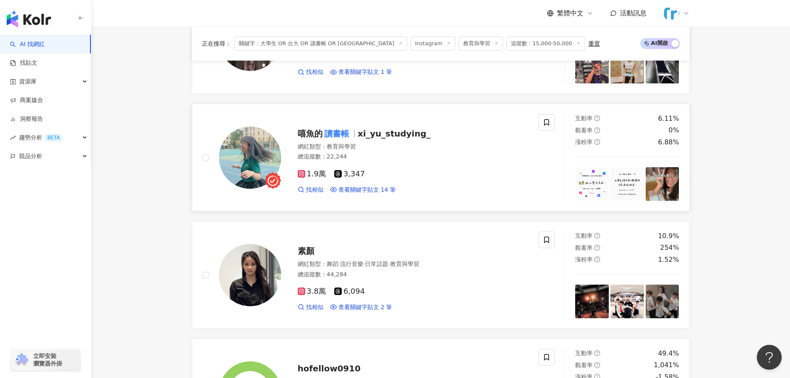
scroll to position [710, 0]
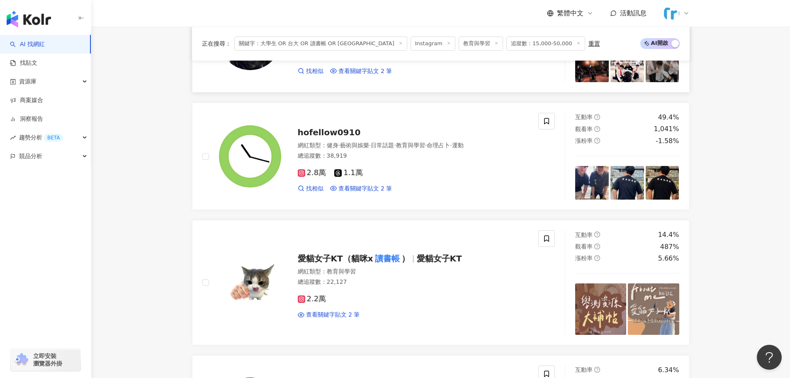
click at [257, 66] on img at bounding box center [250, 39] width 62 height 62
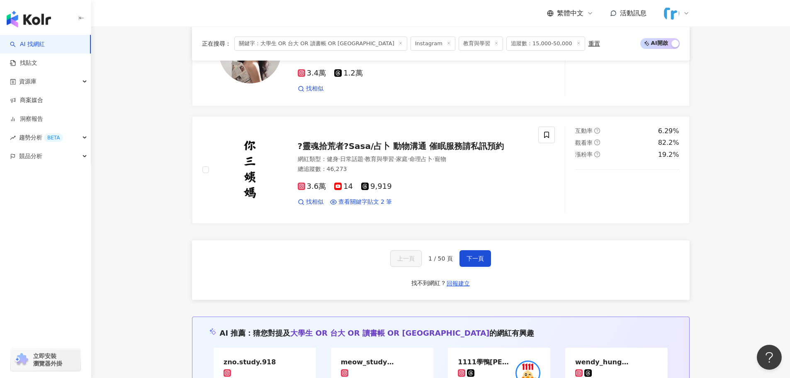
scroll to position [1540, 0]
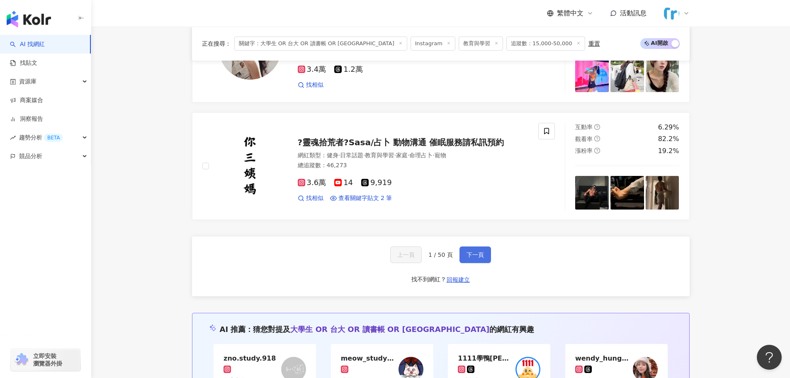
click at [475, 257] on span "下一頁" at bounding box center [475, 254] width 17 height 7
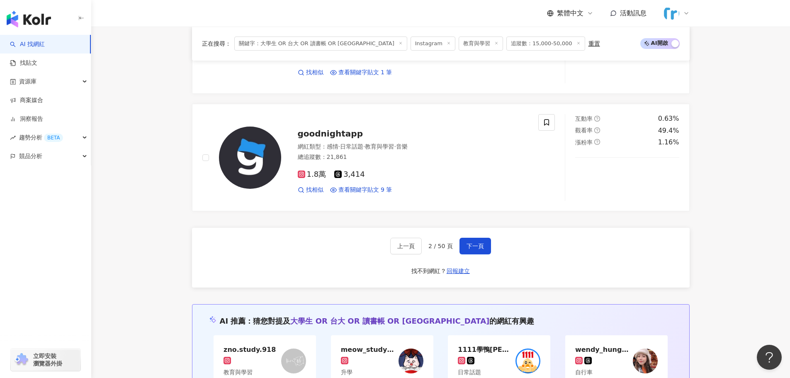
scroll to position [1535, 0]
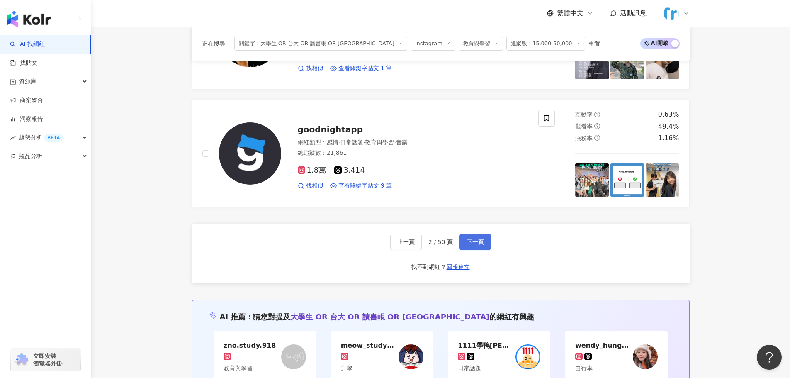
click at [472, 240] on span "下一頁" at bounding box center [475, 242] width 17 height 7
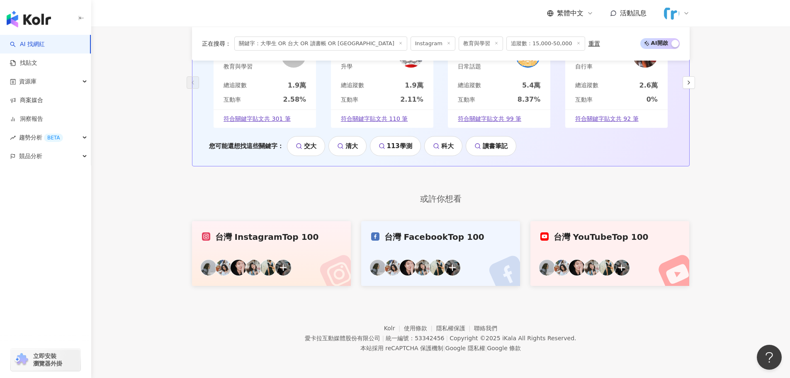
scroll to position [629, 0]
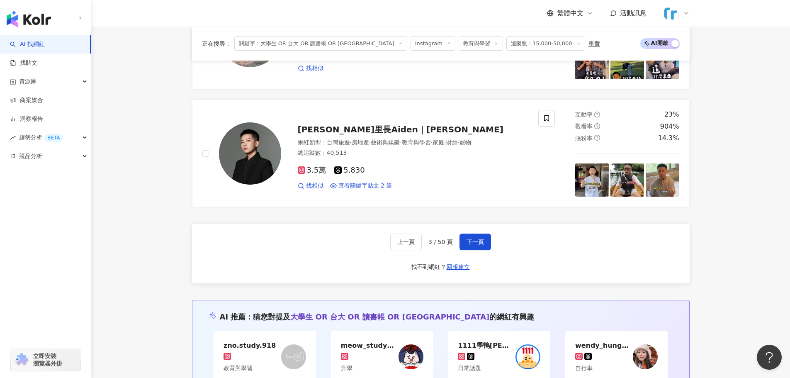
click at [495, 41] on icon at bounding box center [497, 43] width 4 height 4
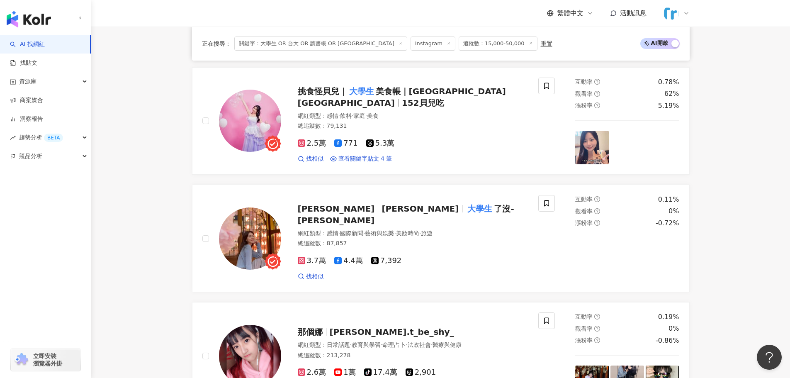
scroll to position [403, 0]
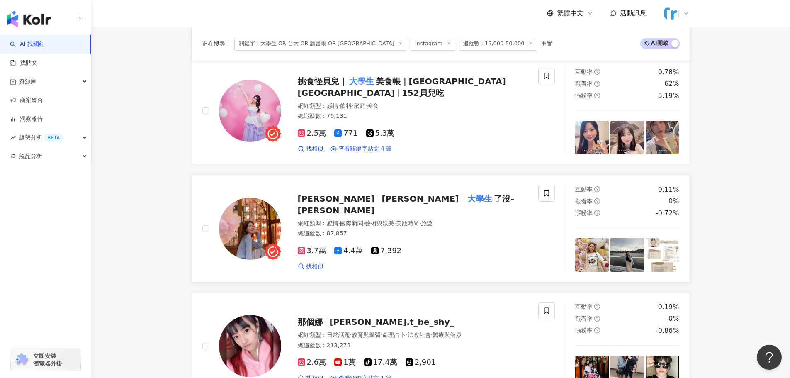
click at [271, 228] on img at bounding box center [250, 228] width 62 height 62
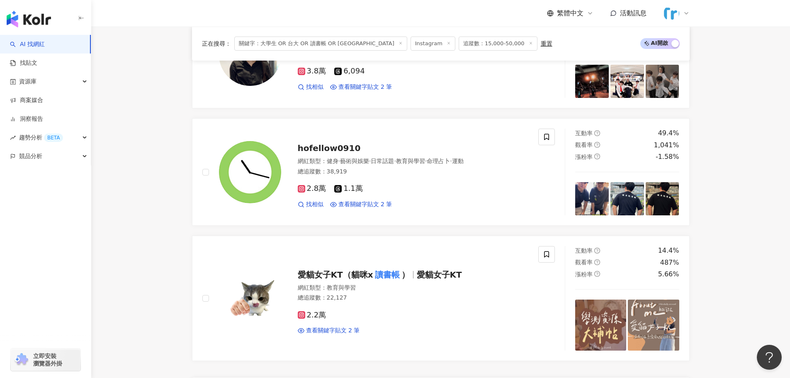
scroll to position [1648, 0]
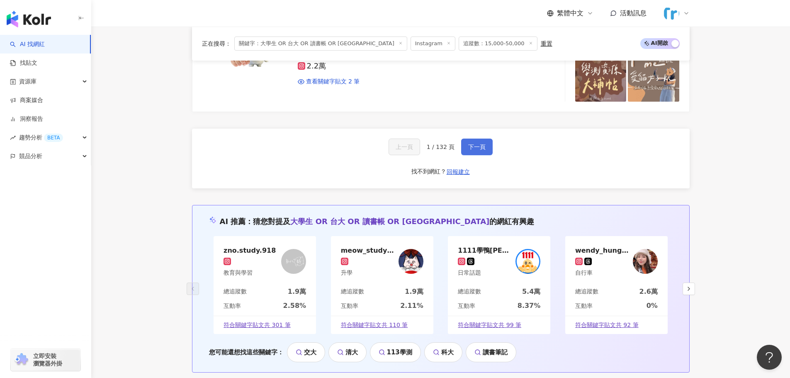
click at [474, 150] on span "下一頁" at bounding box center [476, 147] width 17 height 7
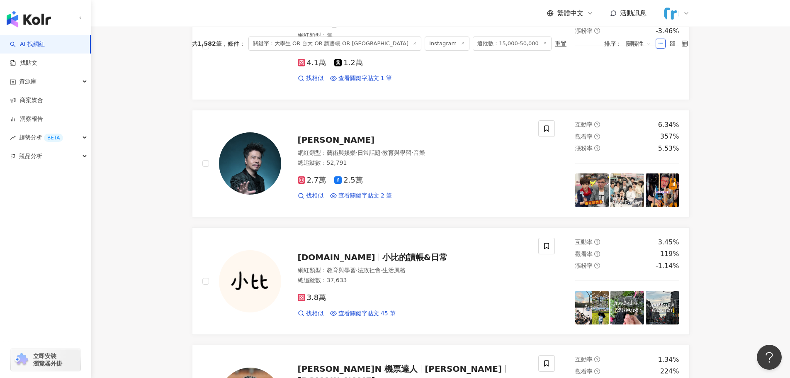
scroll to position [0, 0]
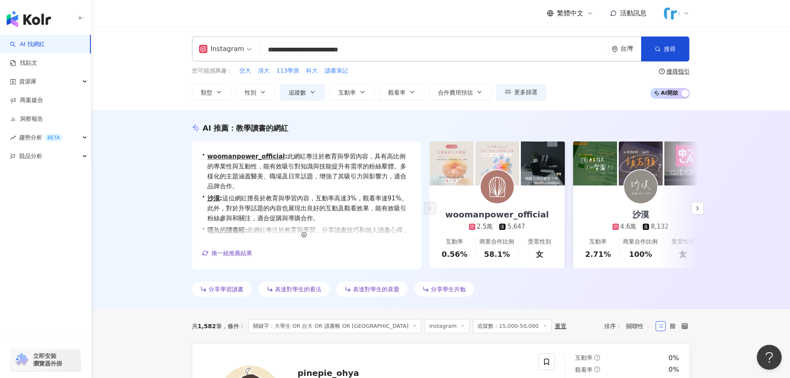
click at [395, 41] on div "**********" at bounding box center [441, 49] width 498 height 25
click at [405, 50] on input "**********" at bounding box center [433, 50] width 341 height 16
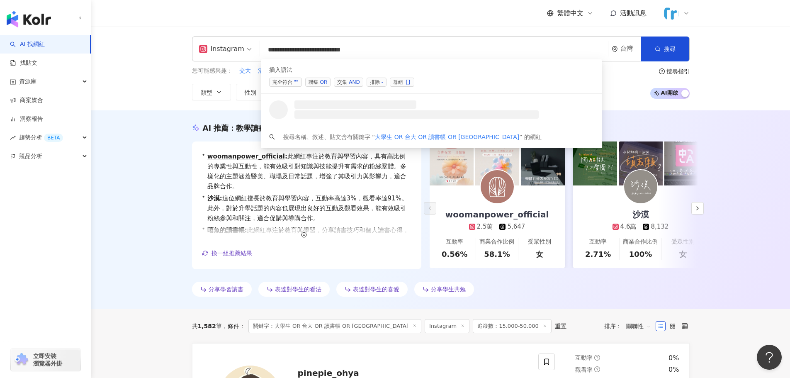
click at [320, 79] on span "聯集 OR" at bounding box center [318, 82] width 26 height 9
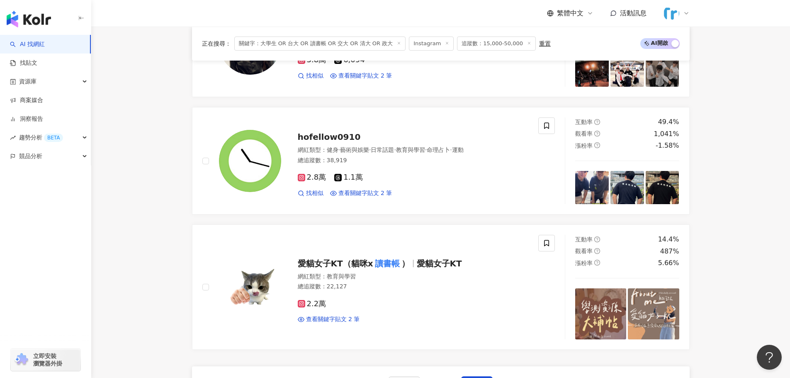
scroll to position [1535, 0]
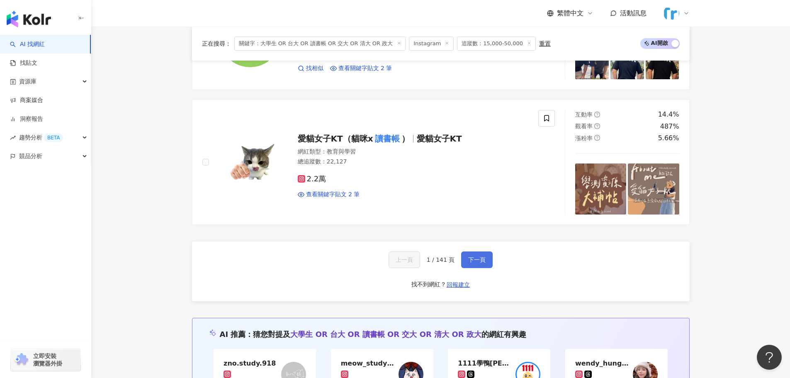
type input "**********"
click at [473, 258] on span "下一頁" at bounding box center [476, 259] width 17 height 7
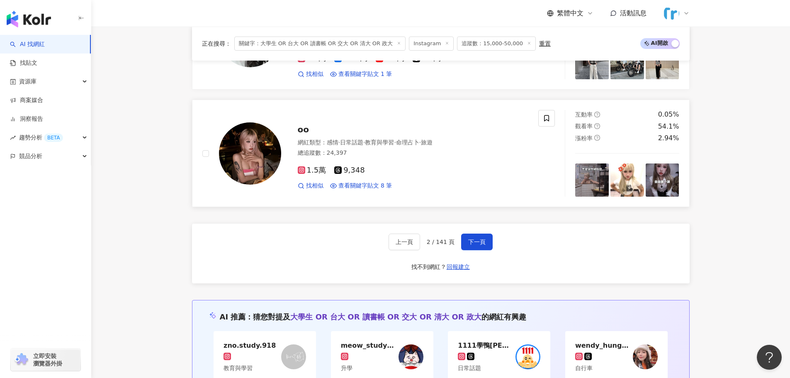
scroll to position [1517, 0]
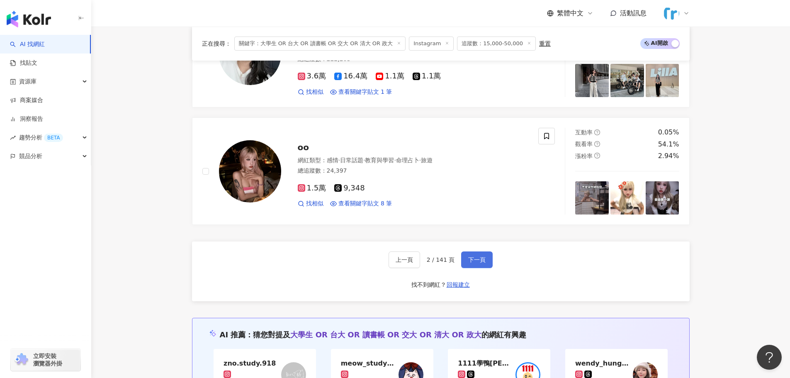
click at [470, 257] on span "下一頁" at bounding box center [476, 259] width 17 height 7
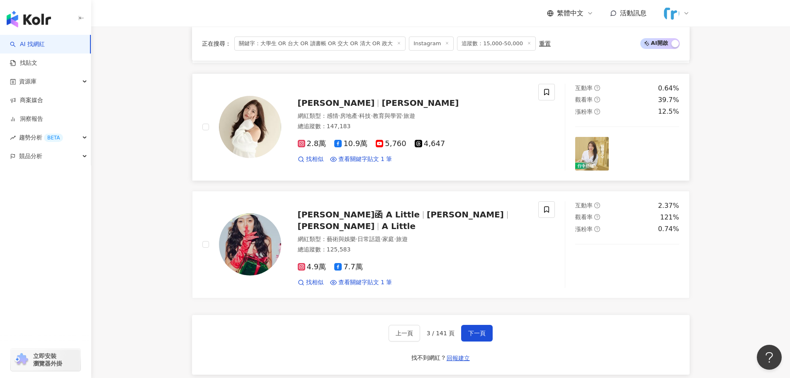
scroll to position [1607, 0]
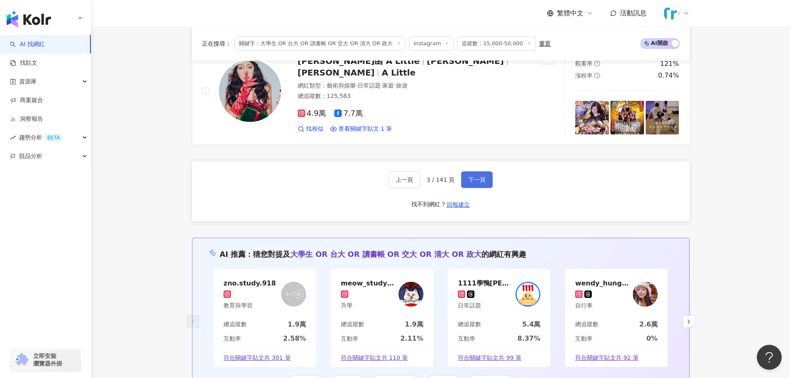
click at [486, 178] on button "下一頁" at bounding box center [477, 179] width 32 height 17
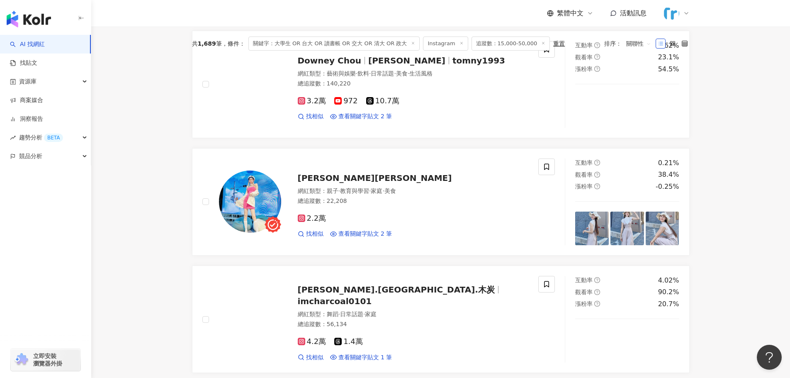
scroll to position [113, 0]
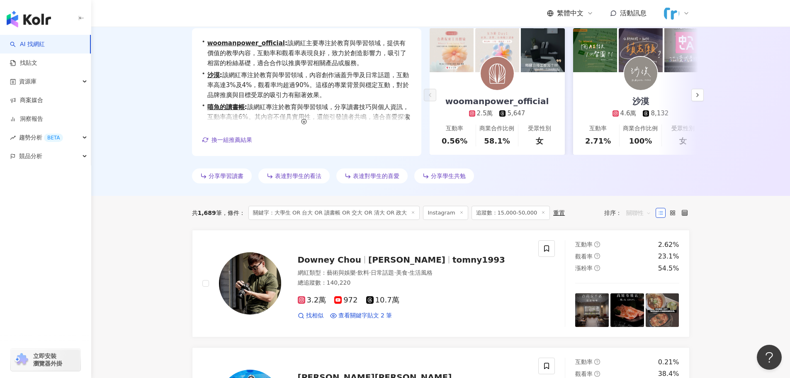
click at [636, 214] on span "關聯性" at bounding box center [638, 212] width 25 height 13
click at [685, 212] on icon at bounding box center [685, 213] width 6 height 6
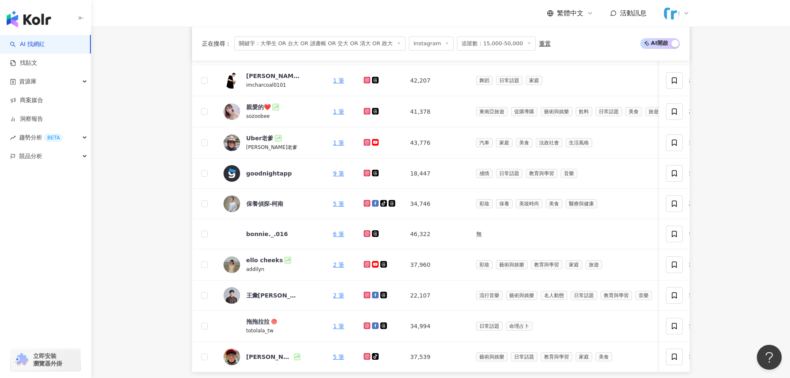
scroll to position [404, 0]
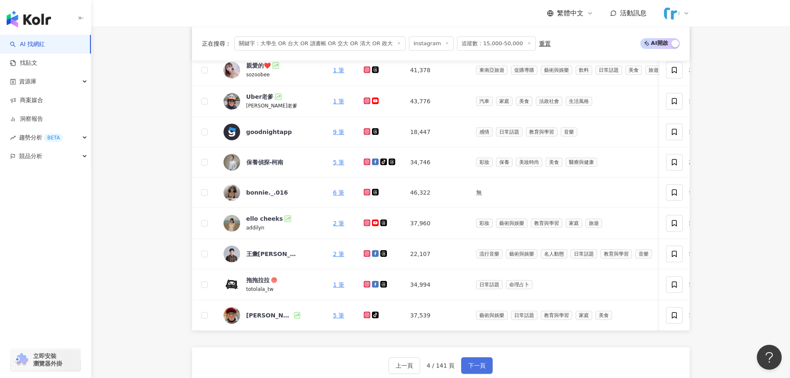
click at [478, 365] on button "下一頁" at bounding box center [477, 365] width 32 height 17
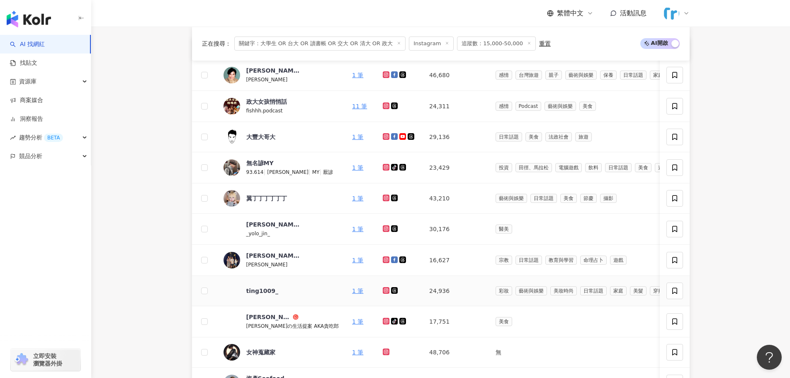
scroll to position [321, 0]
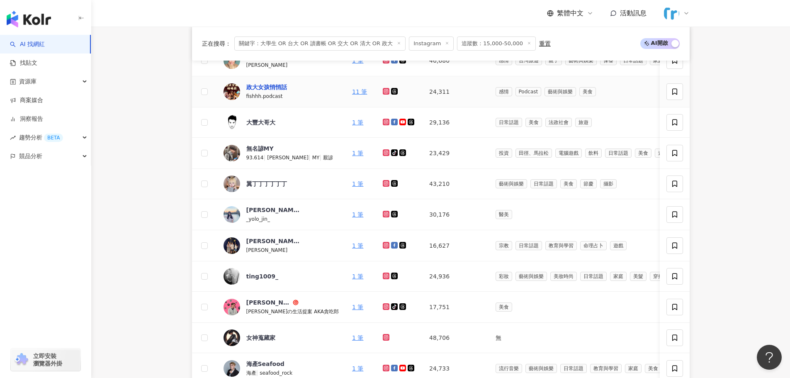
click at [275, 86] on div "政大女孩悄悄話" at bounding box center [266, 87] width 41 height 8
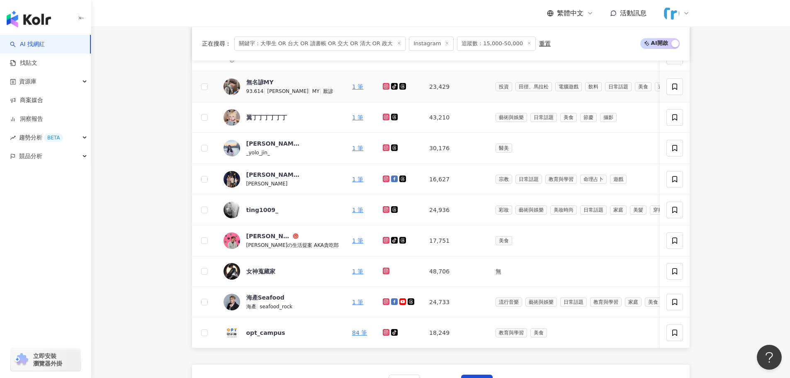
scroll to position [404, 0]
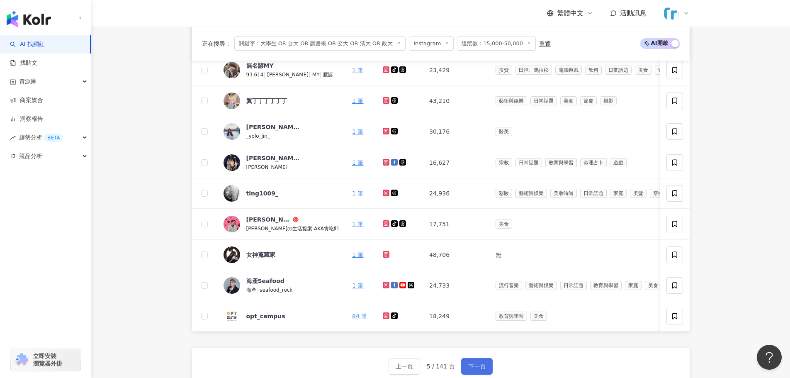
click at [485, 365] on button "下一頁" at bounding box center [477, 366] width 32 height 17
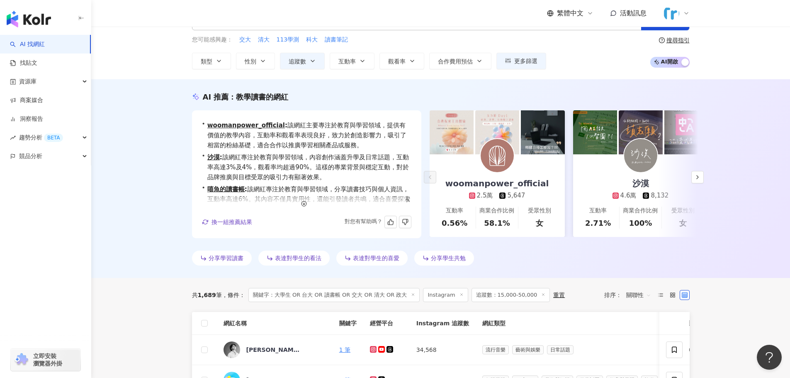
scroll to position [30, 0]
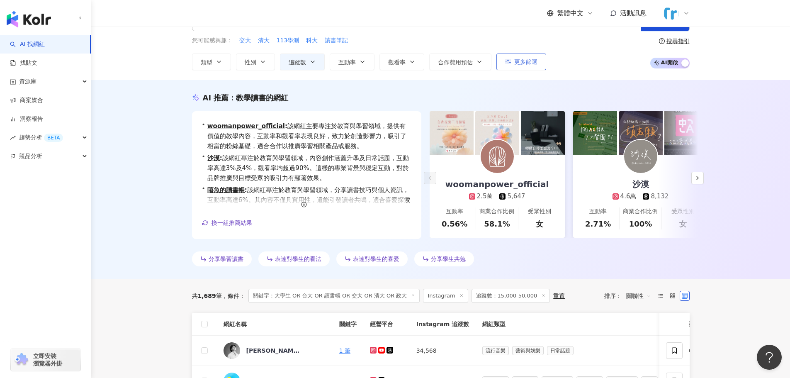
click at [523, 63] on span "更多篩選" at bounding box center [525, 61] width 23 height 7
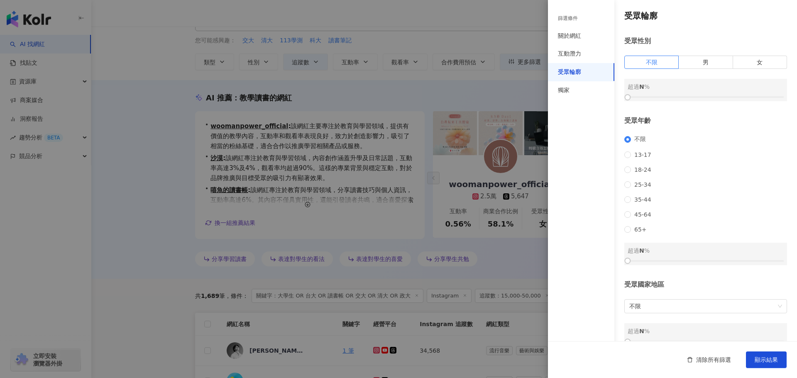
click at [235, 61] on div at bounding box center [398, 189] width 797 height 378
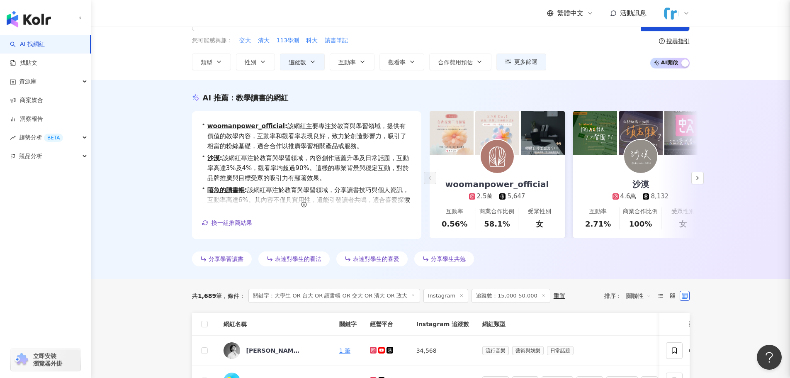
click at [212, 63] on div at bounding box center [395, 189] width 790 height 378
click at [212, 63] on button "類型" at bounding box center [211, 62] width 39 height 17
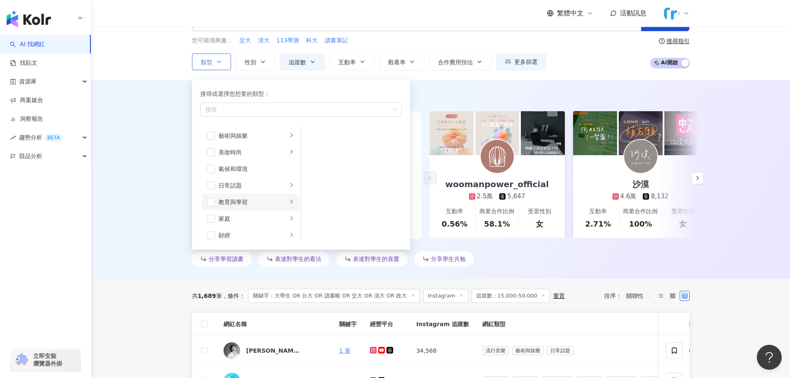
click at [282, 202] on li "教育與學習" at bounding box center [250, 202] width 97 height 17
click at [311, 136] on span "button" at bounding box center [312, 136] width 8 height 8
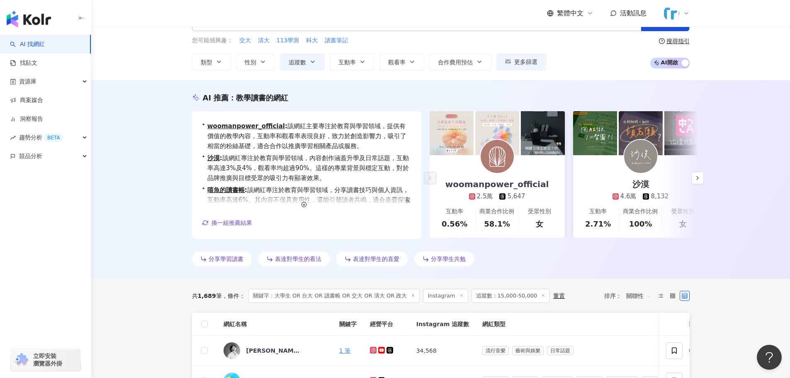
click at [690, 166] on div "AI 推薦 ： 教學讀書的網紅 • woomanpower_official : 該網紅主要專注於教育與學習領域，提供有價值的教學內容，互動率和觀看率表現良好…" at bounding box center [440, 179] width 699 height 199
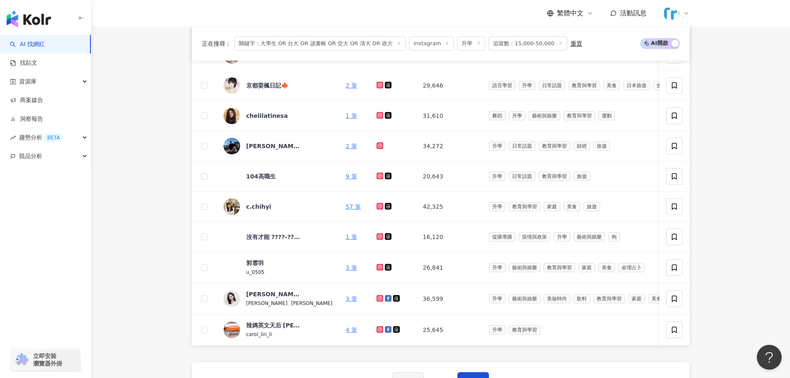
scroll to position [503, 0]
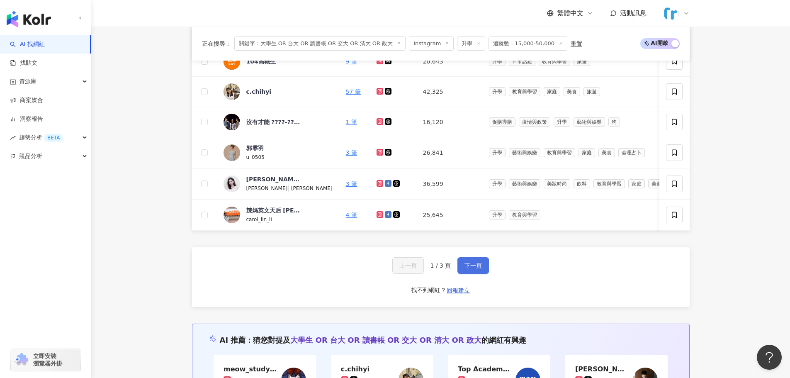
click at [473, 269] on span "下一頁" at bounding box center [473, 265] width 17 height 7
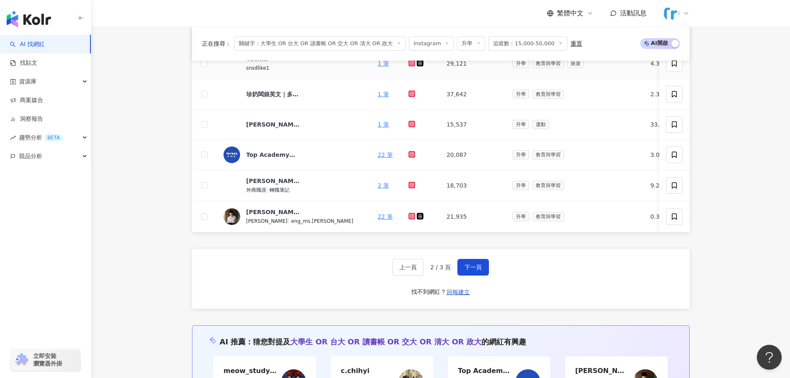
scroll to position [295, 0]
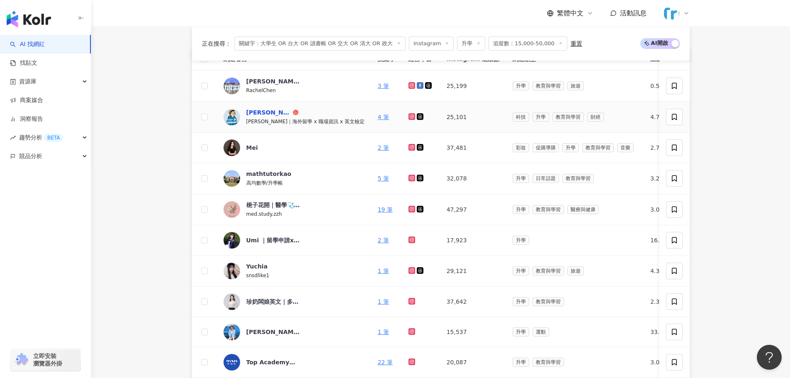
click at [265, 114] on div "jason_career" at bounding box center [268, 112] width 45 height 8
click at [273, 204] on div "梔子花開｜醫學🩺 x筆記📕" at bounding box center [273, 205] width 54 height 8
click at [268, 239] on div "Umi ｜留學申請x 商科職涯x留學生活" at bounding box center [273, 240] width 54 height 8
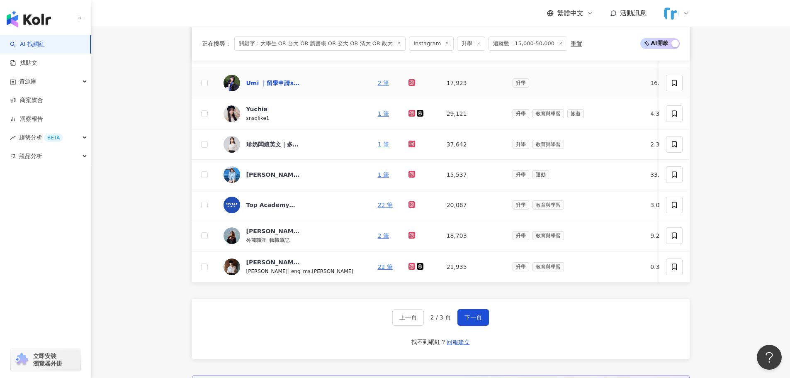
scroll to position [461, 0]
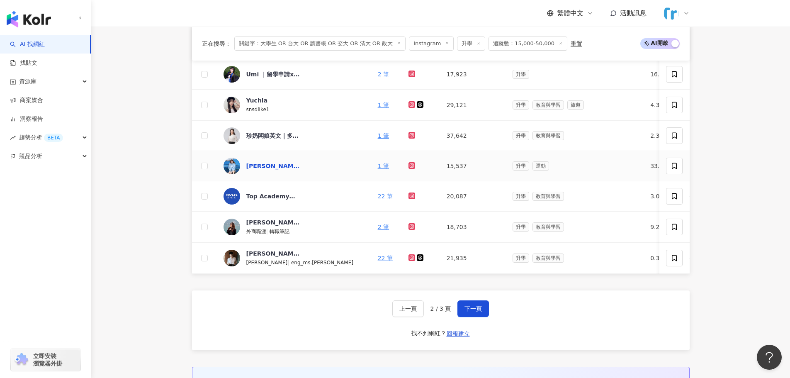
click at [258, 166] on div "姍姍來了" at bounding box center [273, 166] width 54 height 8
click at [474, 312] on span "下一頁" at bounding box center [473, 308] width 17 height 7
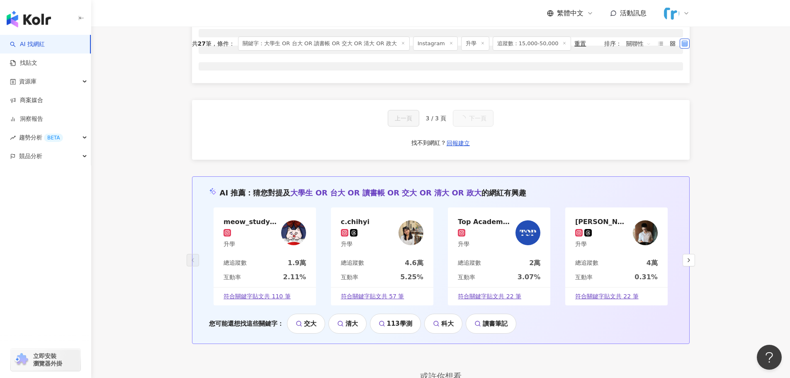
scroll to position [254, 0]
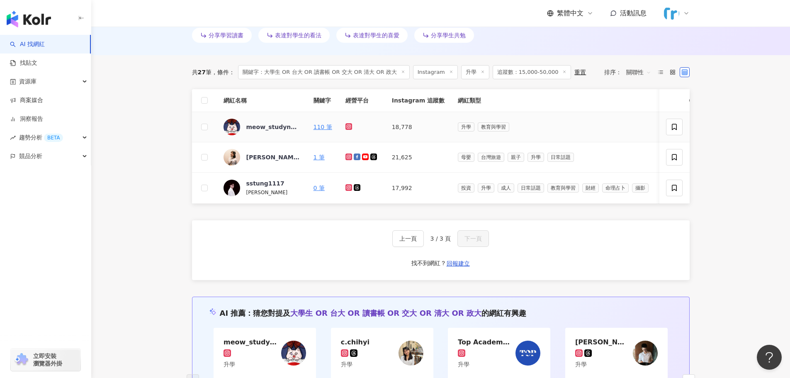
click at [279, 132] on div "meow_studynotes" at bounding box center [273, 127] width 54 height 17
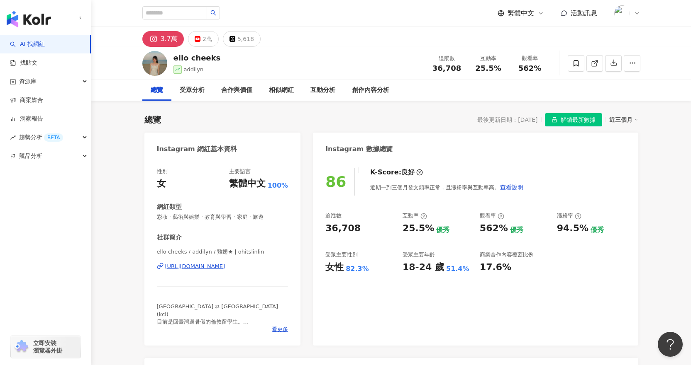
click at [225, 270] on div "https://www.instagram.com/ohitslinlin/" at bounding box center [195, 266] width 60 height 7
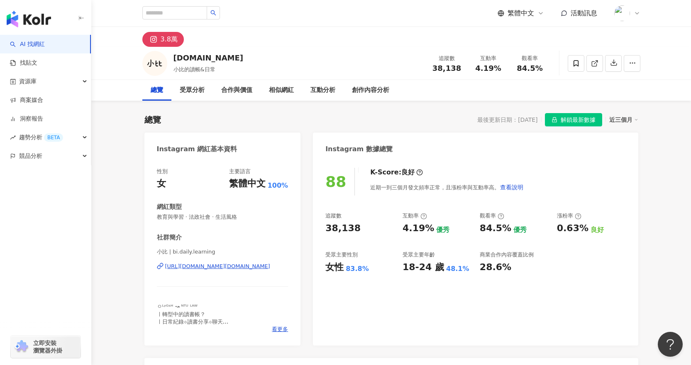
click at [270, 264] on div "https://www.instagram.com/bi.daily.learning/" at bounding box center [217, 266] width 105 height 7
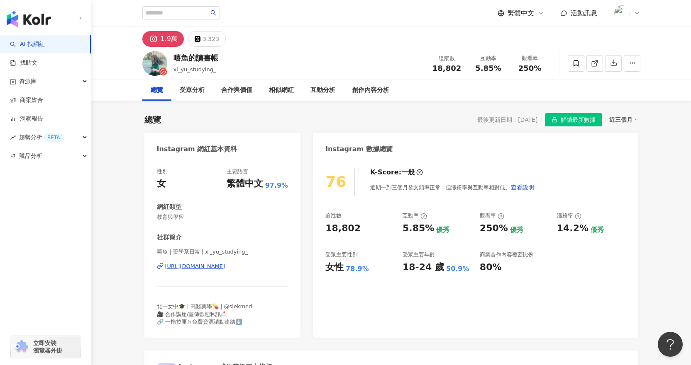
click at [225, 268] on div "https://www.instagram.com/xi_yu_studying_/" at bounding box center [195, 266] width 60 height 7
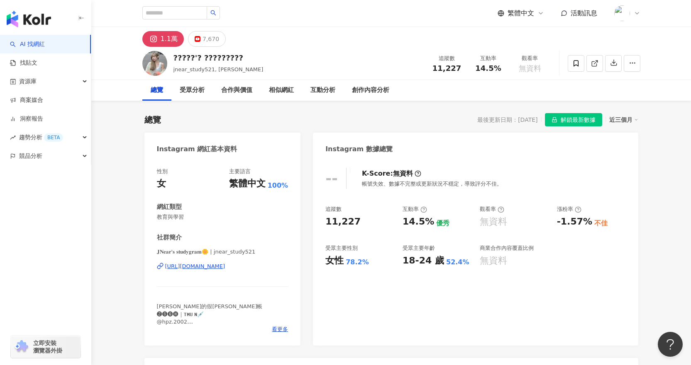
click at [225, 266] on div "https://www.instagram.com/jnear_study521/" at bounding box center [195, 266] width 60 height 7
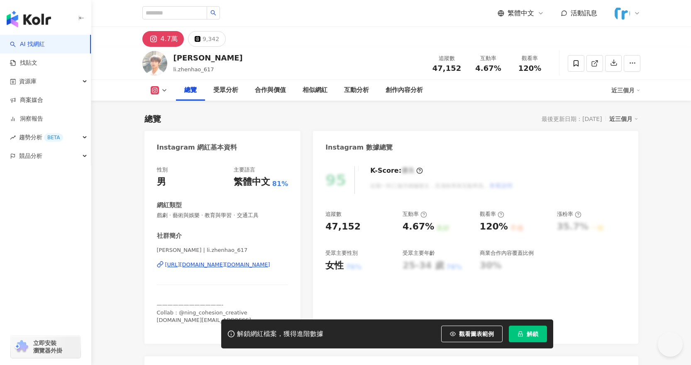
drag, startPoint x: 298, startPoint y: 49, endPoint x: 238, endPoint y: 265, distance: 224.1
click at [238, 265] on div "[URL][DOMAIN_NAME][DOMAIN_NAME]" at bounding box center [217, 264] width 105 height 7
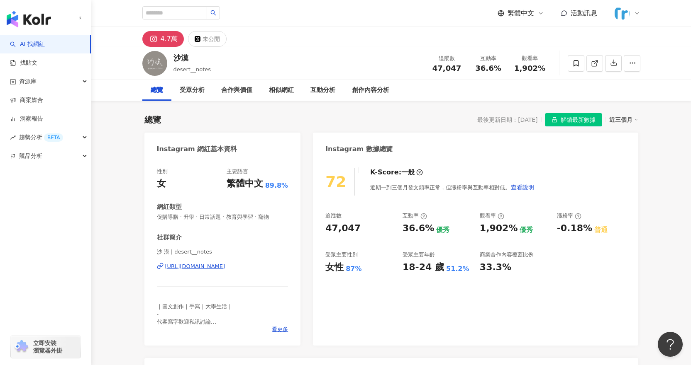
click at [229, 271] on div "沙 漠 | desert__notes https://www.instagram.com/desert__notes/" at bounding box center [223, 273] width 132 height 49
click at [225, 268] on div "[URL][DOMAIN_NAME]" at bounding box center [195, 266] width 60 height 7
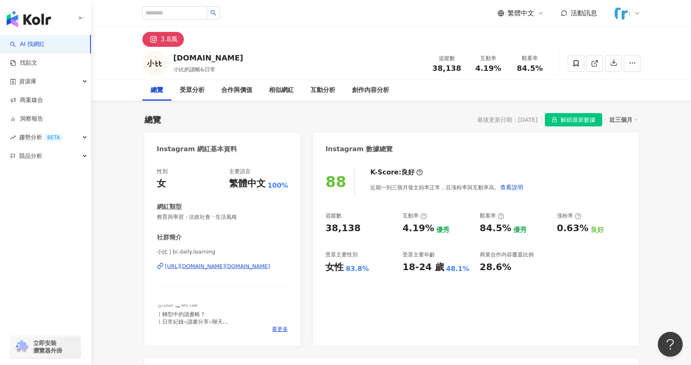
click at [225, 264] on div "https://www.instagram.com/bi.daily.learning/" at bounding box center [217, 266] width 105 height 7
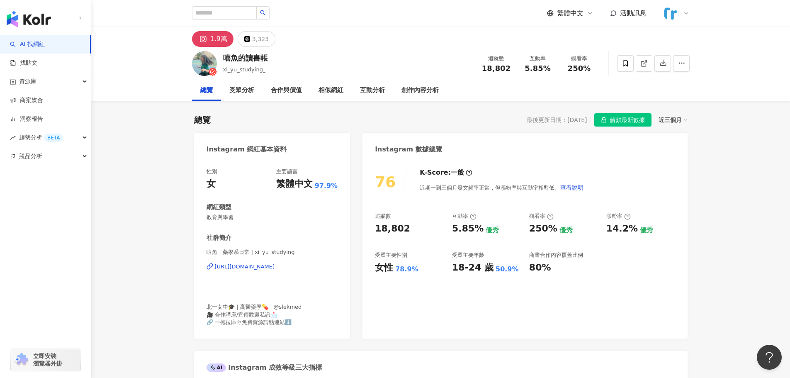
click at [266, 267] on div "[URL][DOMAIN_NAME]" at bounding box center [245, 266] width 60 height 7
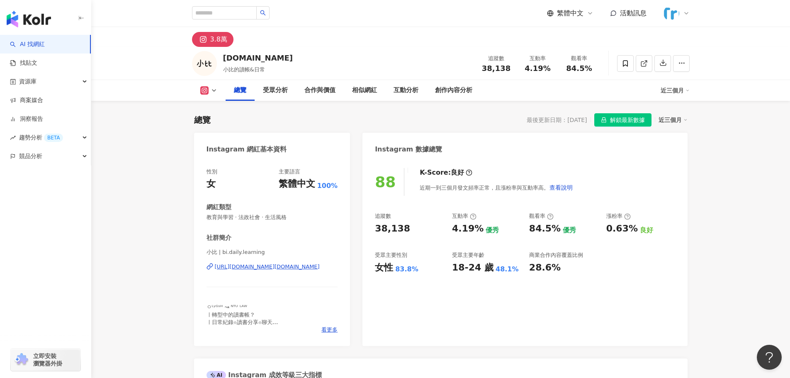
click at [279, 267] on div "https://www.instagram.com/bi.daily.learning/" at bounding box center [267, 266] width 105 height 7
click at [328, 325] on div "ㅇᴸʸᴳˢᴴ ↝ ᴺᵀᵁ ᴸᴬᵂ ㅣ轉型中的讀書帳？ ㅣ日常紀錄⟐讀書分享⟐聊天 ㅣ奇形怪狀的大學生ʕʘ̅͜ʘ̅ʔ ㅣ喜歡田野、地方文化、飲食 ㅣ料理帳 @b…" at bounding box center [273, 314] width 132 height 23
click at [329, 328] on span "看更多" at bounding box center [330, 329] width 16 height 7
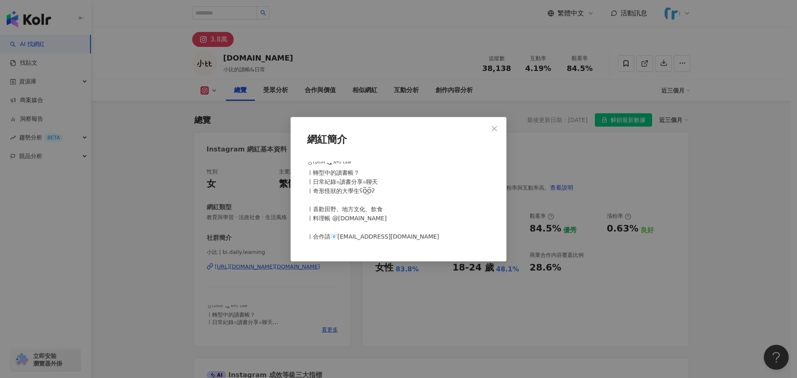
click at [490, 125] on span "Close" at bounding box center [494, 128] width 17 height 7
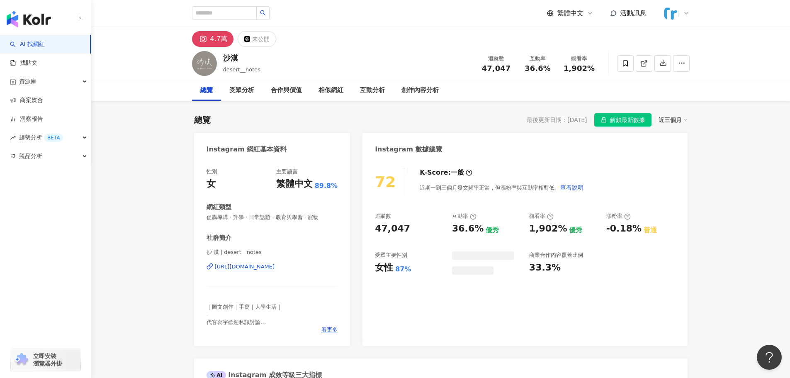
click at [275, 270] on div "[URL][DOMAIN_NAME]" at bounding box center [245, 266] width 60 height 7
click at [275, 268] on div "[URL][DOMAIN_NAME]" at bounding box center [245, 266] width 60 height 7
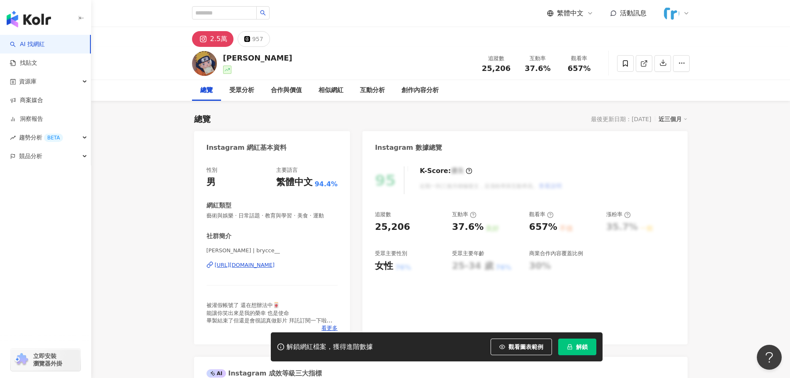
click at [274, 266] on div "https://www.instagram.com/brycce__/" at bounding box center [245, 264] width 60 height 7
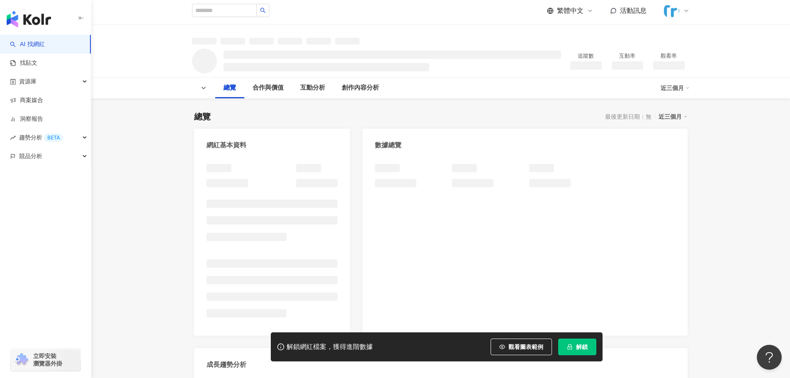
scroll to position [124, 0]
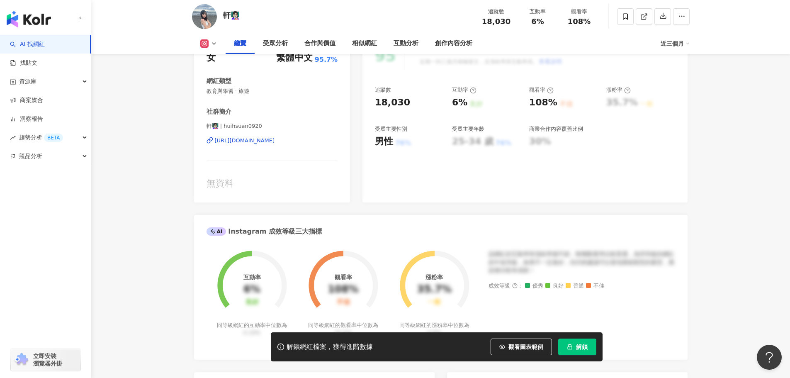
click at [259, 142] on div "[URL][DOMAIN_NAME]" at bounding box center [245, 140] width 60 height 7
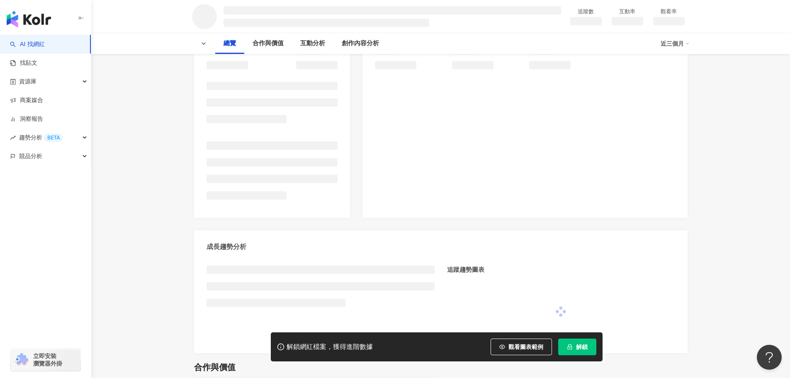
scroll to position [124, 0]
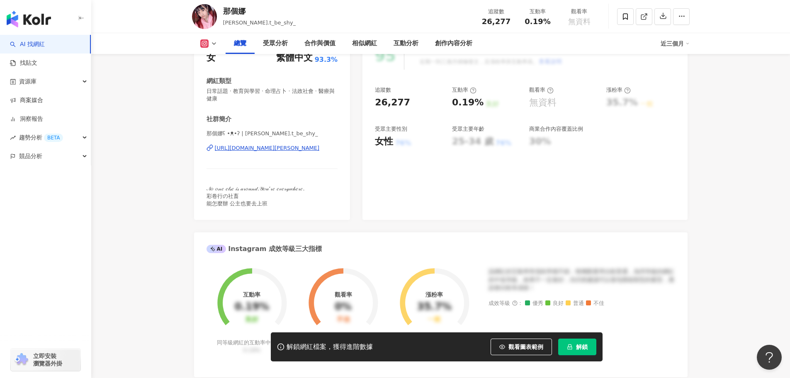
click at [274, 151] on div "[URL][DOMAIN_NAME][PERSON_NAME]" at bounding box center [267, 147] width 105 height 7
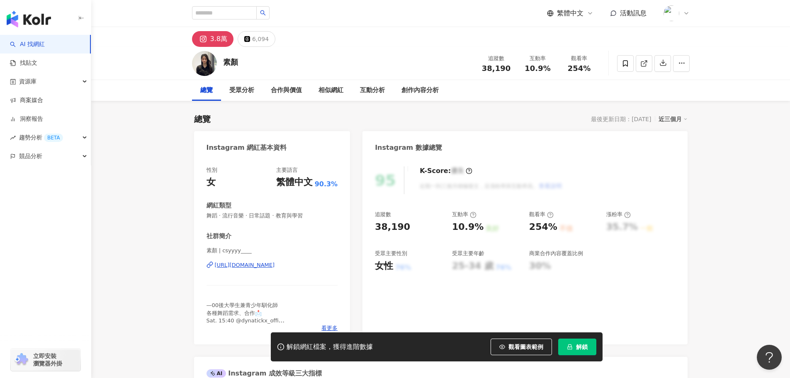
click at [275, 264] on div "https://www.instagram.com/csyyyy____/" at bounding box center [245, 264] width 60 height 7
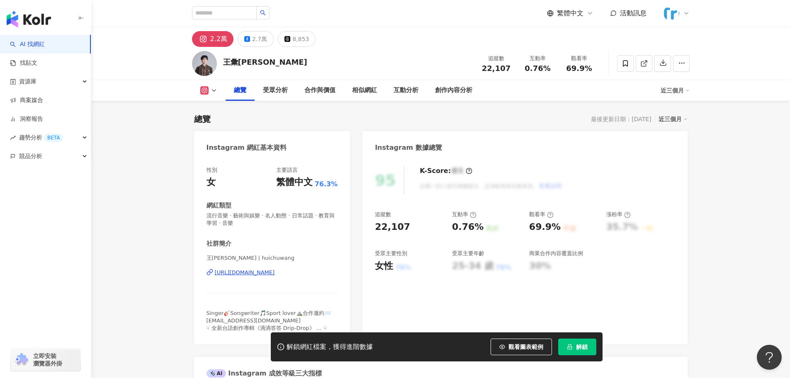
click at [275, 276] on div "[URL][DOMAIN_NAME]" at bounding box center [245, 272] width 60 height 7
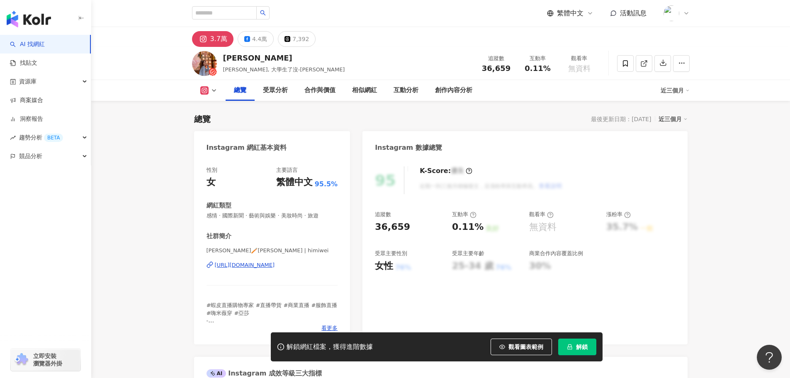
click at [268, 265] on div "https://www.instagram.com/himiwei/" at bounding box center [245, 264] width 60 height 7
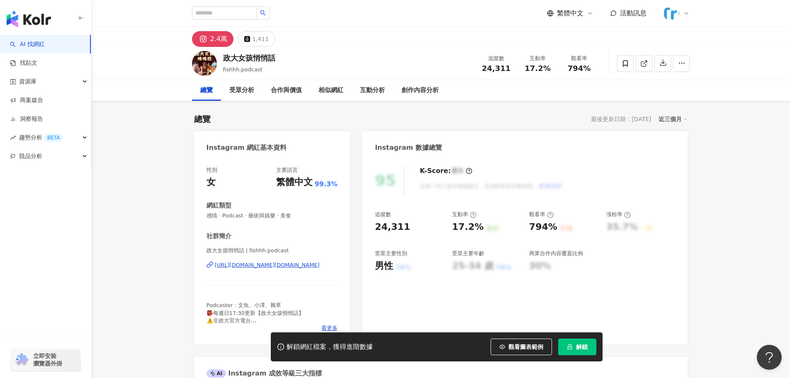
drag, startPoint x: 345, startPoint y: 210, endPoint x: 280, endPoint y: 266, distance: 85.6
click at [280, 266] on div "https://www.instagram.com/fishhh.podcast/" at bounding box center [267, 264] width 105 height 7
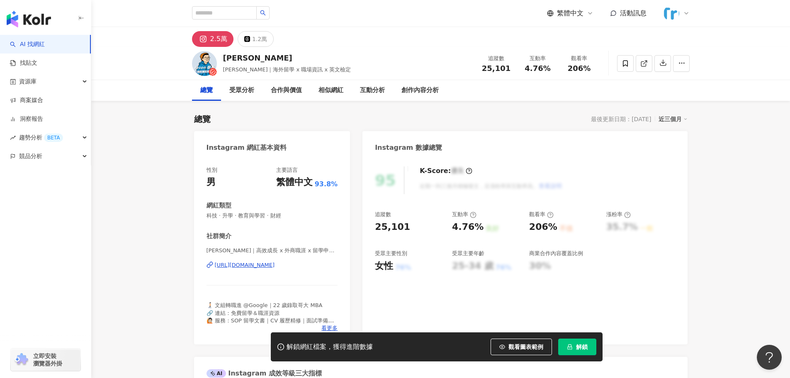
click at [275, 266] on div "https://www.instagram.com/jason_career/" at bounding box center [245, 264] width 60 height 7
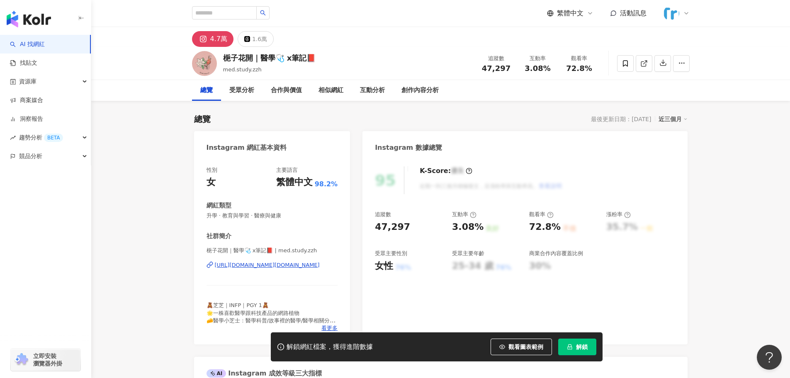
drag, startPoint x: 330, startPoint y: 251, endPoint x: 292, endPoint y: 267, distance: 41.5
click at [292, 267] on div "[URL][DOMAIN_NAME][DOMAIN_NAME]" at bounding box center [267, 264] width 105 height 7
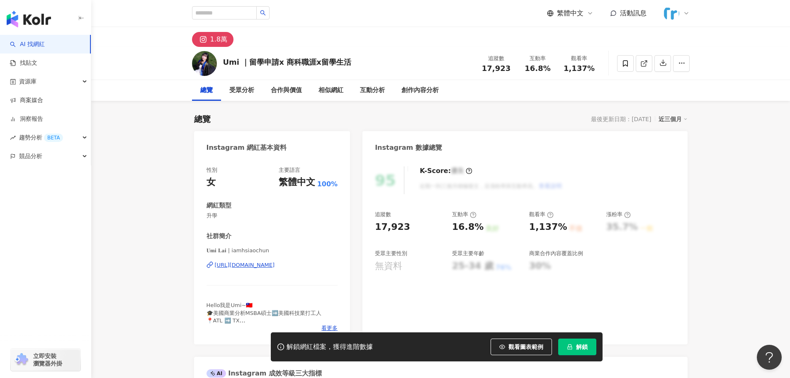
click at [275, 265] on div "https://www.instagram.com/iamhsiaochun/" at bounding box center [245, 264] width 60 height 7
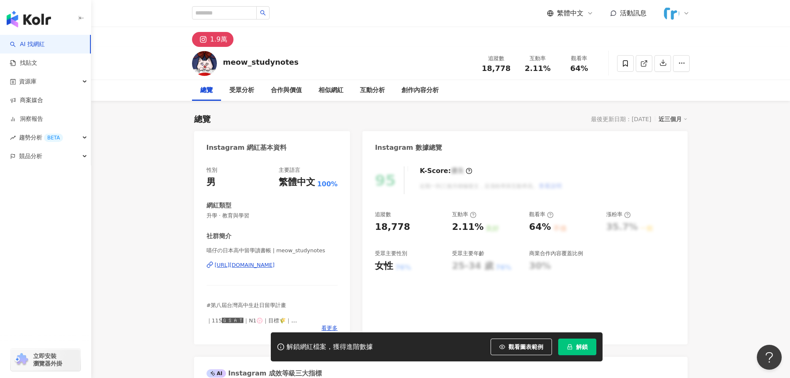
click at [275, 265] on div "[URL][DOMAIN_NAME]" at bounding box center [245, 264] width 60 height 7
